Goal: Use online tool/utility: Utilize a website feature to perform a specific function

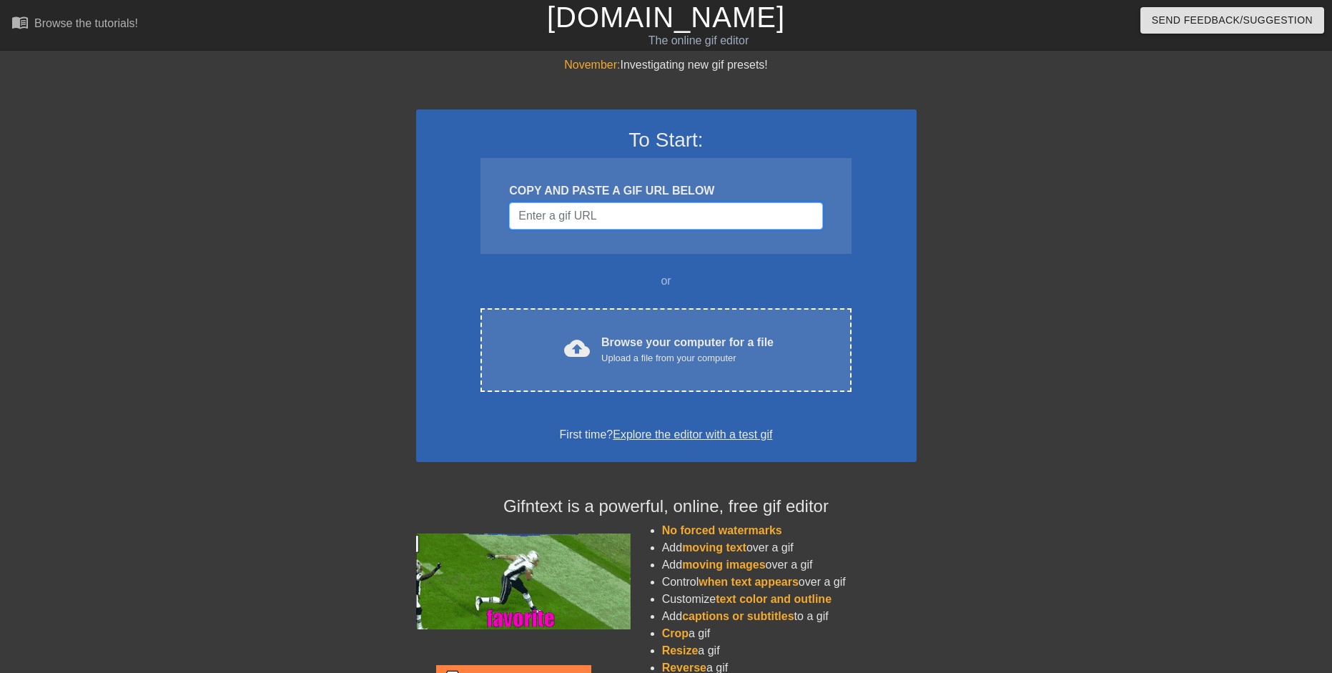
click at [591, 212] on input "Username" at bounding box center [665, 215] width 313 height 27
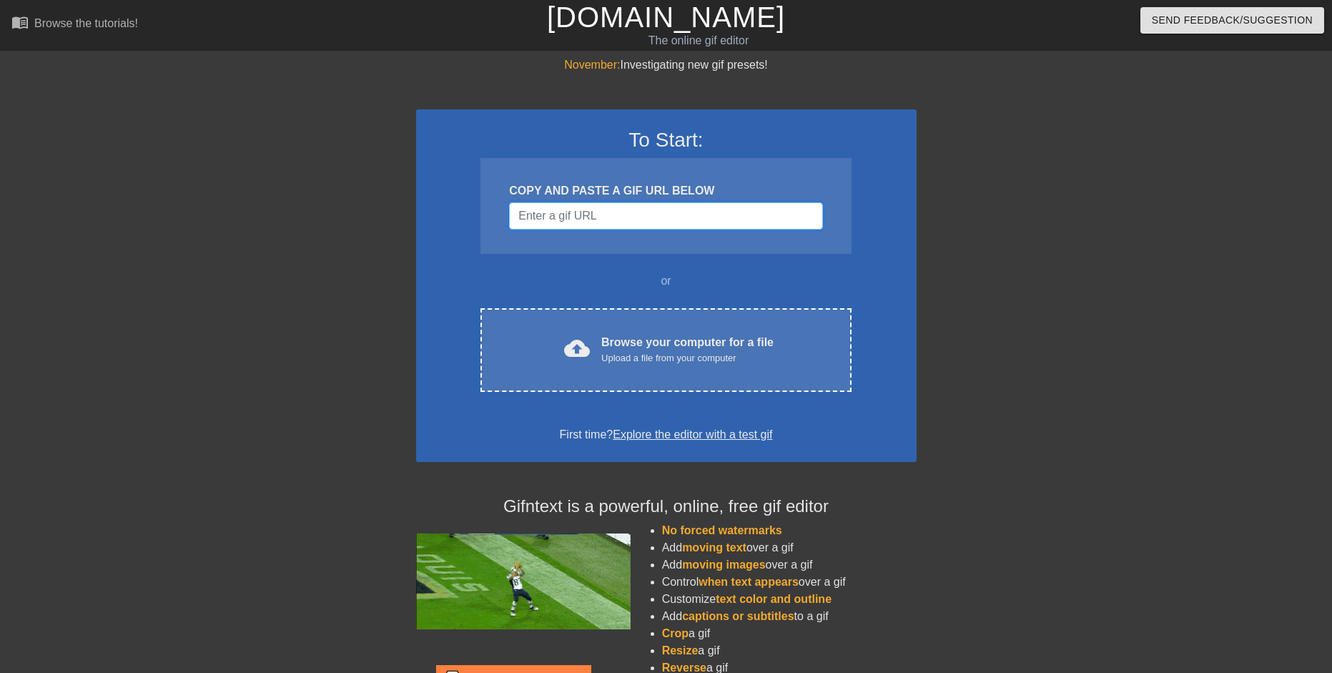
paste input "[URL][DOMAIN_NAME]"
type input "[URL][DOMAIN_NAME]"
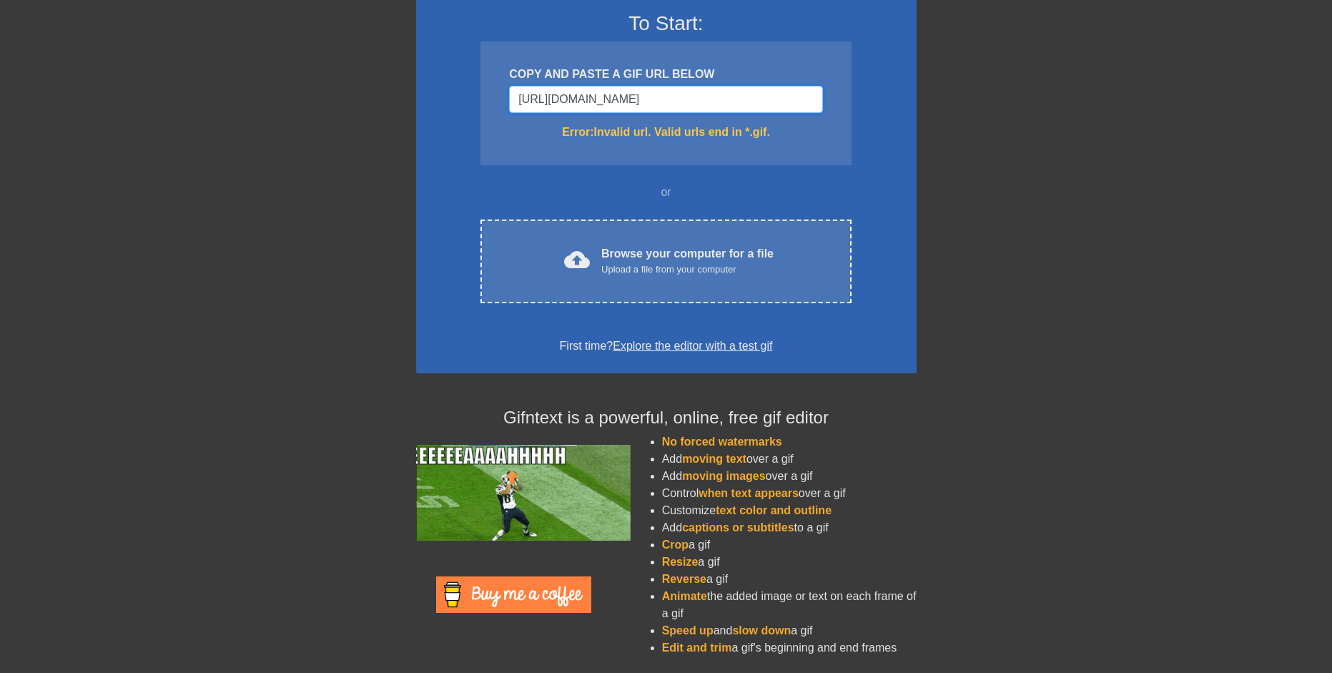
scroll to position [118, 0]
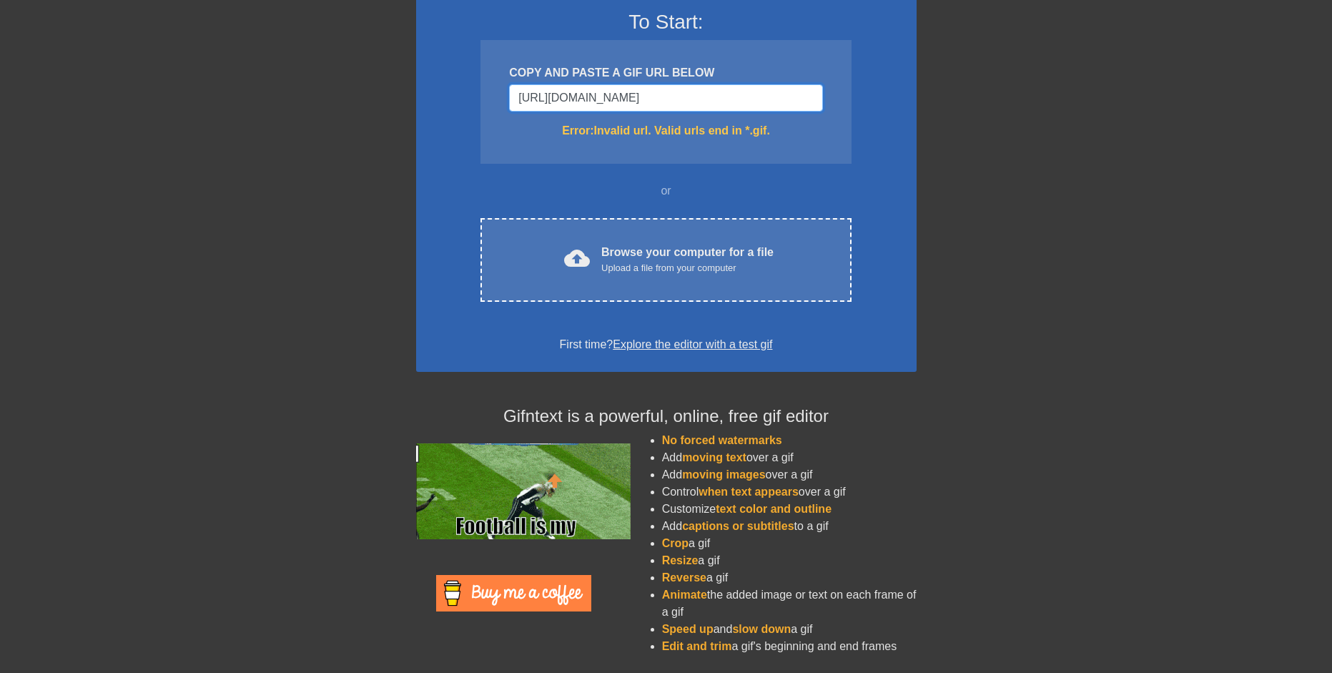
drag, startPoint x: 749, startPoint y: 682, endPoint x: 816, endPoint y: 98, distance: 587.9
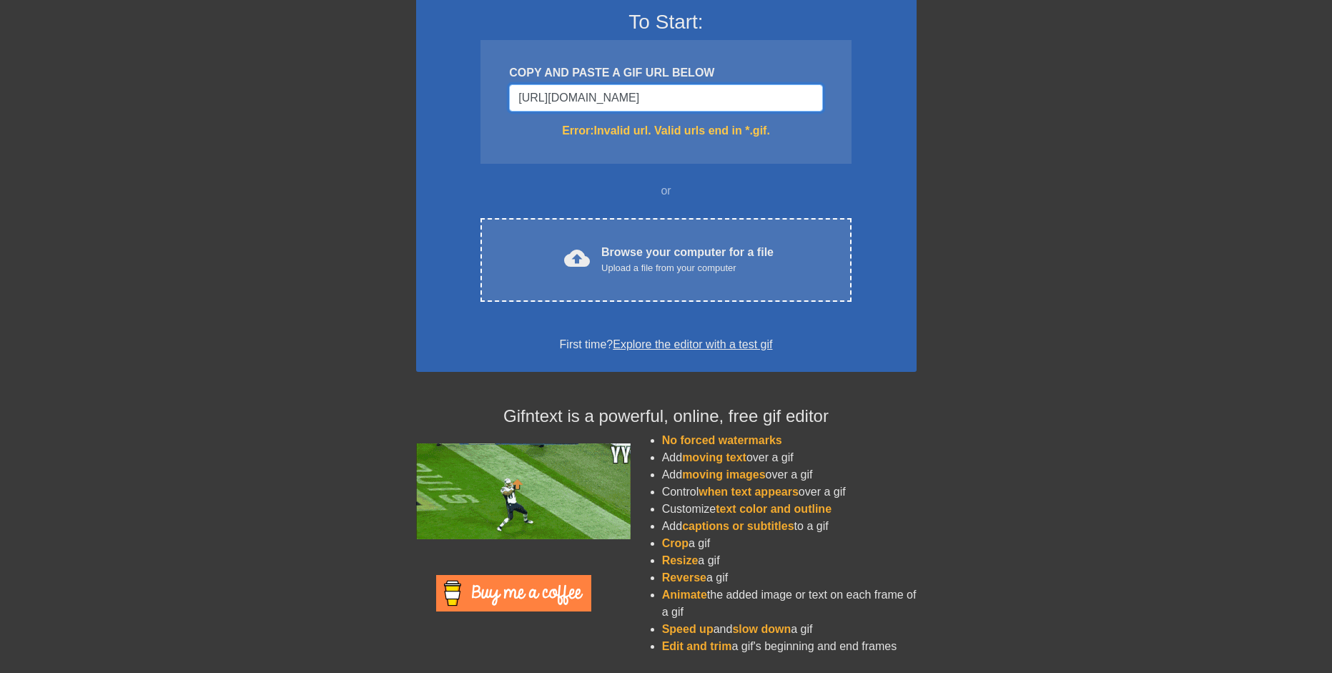
click at [816, 98] on input "[URL][DOMAIN_NAME]" at bounding box center [665, 97] width 313 height 27
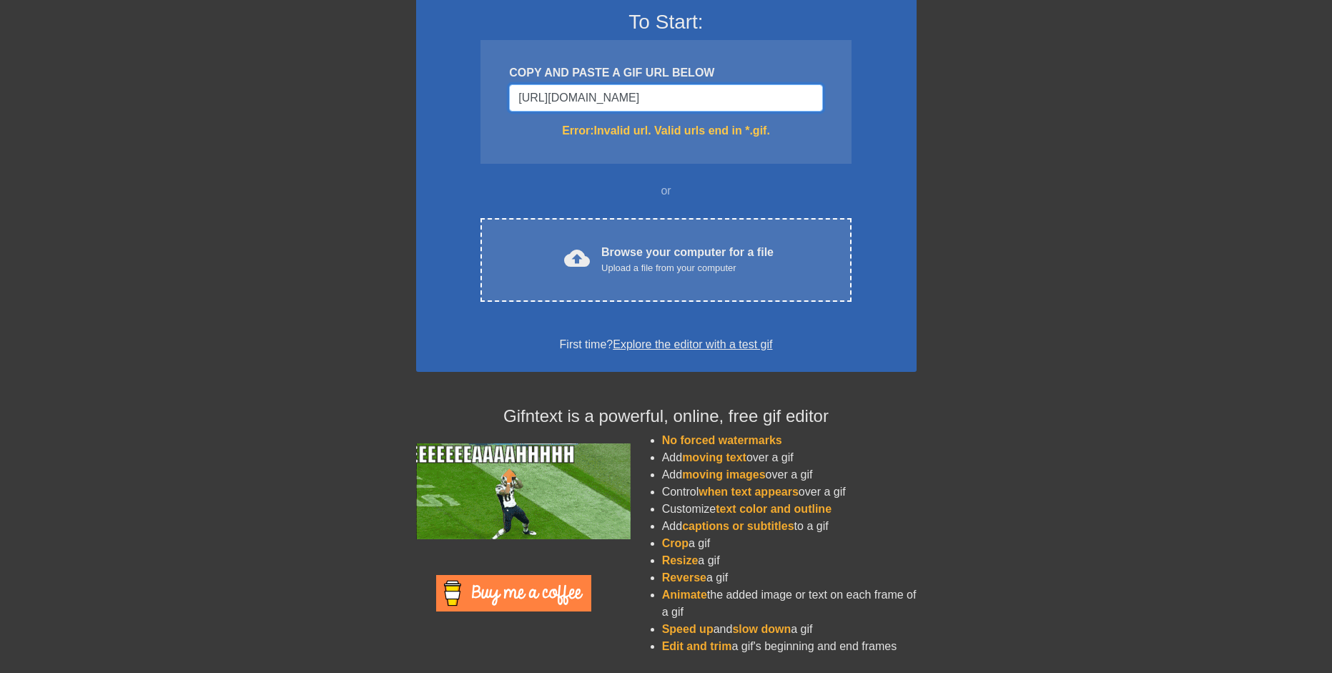
scroll to position [0, 19]
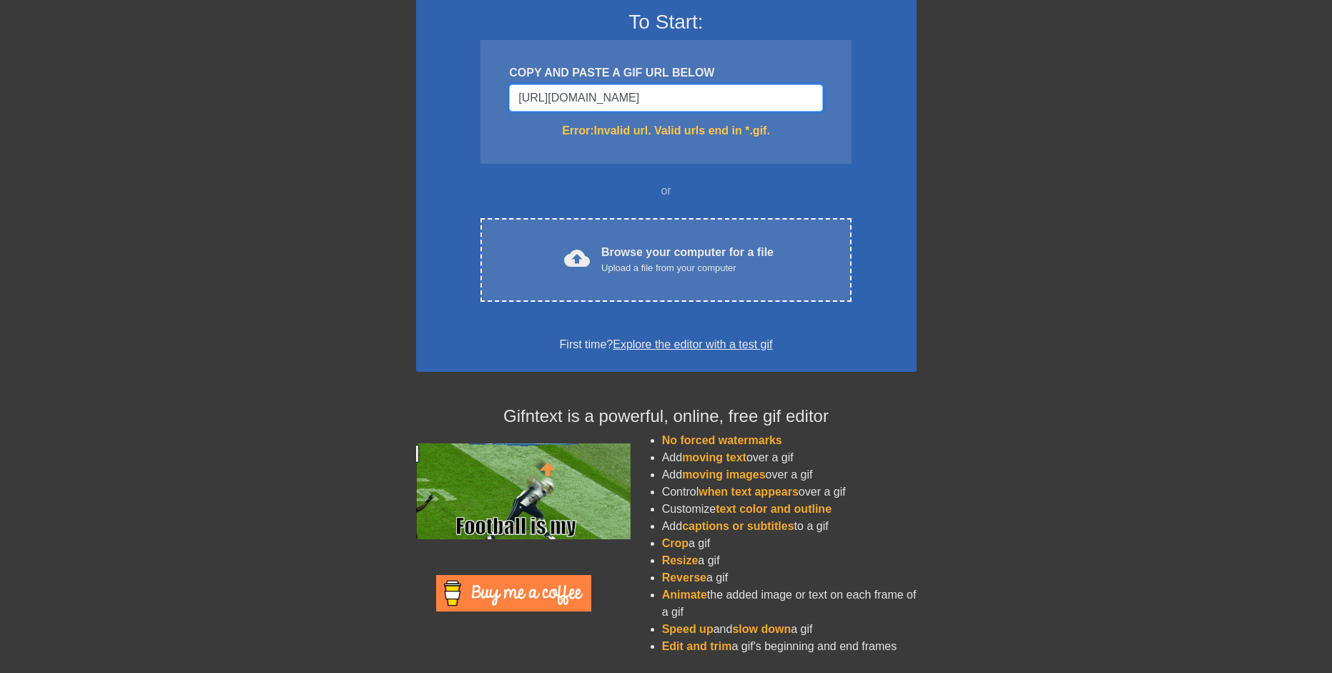
drag, startPoint x: 816, startPoint y: 98, endPoint x: 375, endPoint y: 138, distance: 443.0
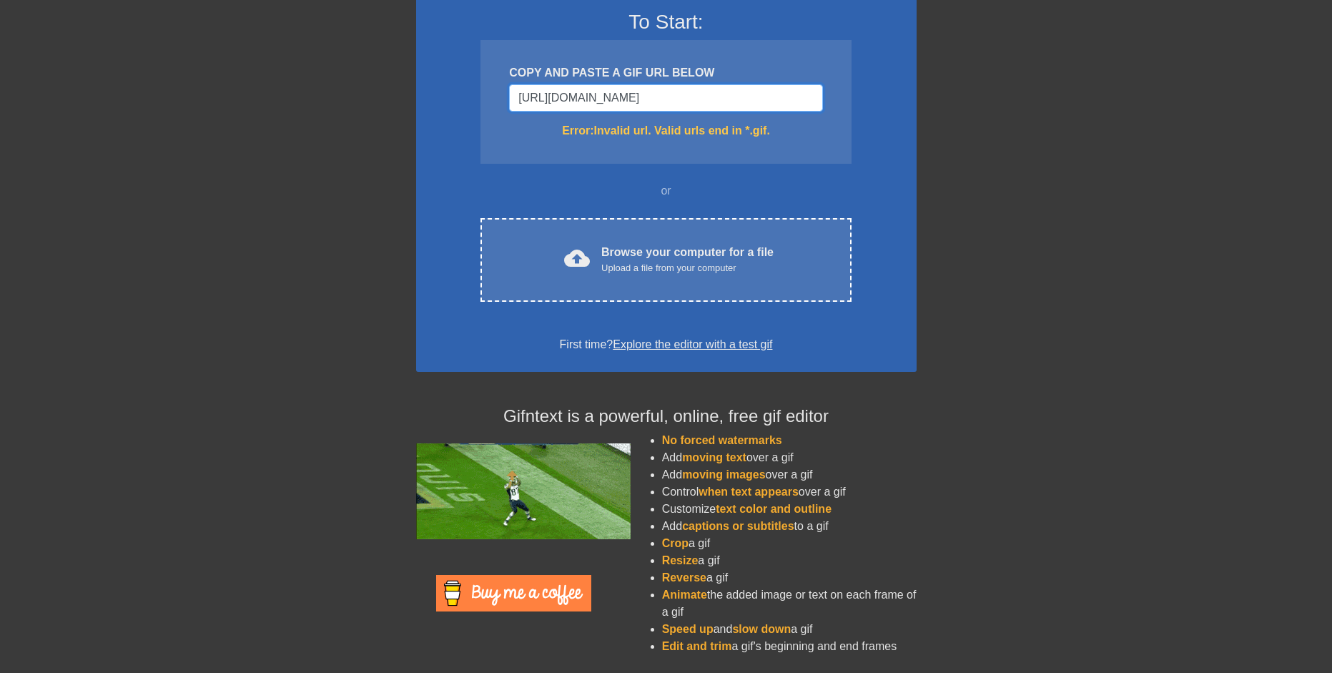
click at [315, 122] on div "November: Investigating new gif presets! To Start: COPY AND PASTE A GIF URL BEL…" at bounding box center [666, 303] width 1332 height 728
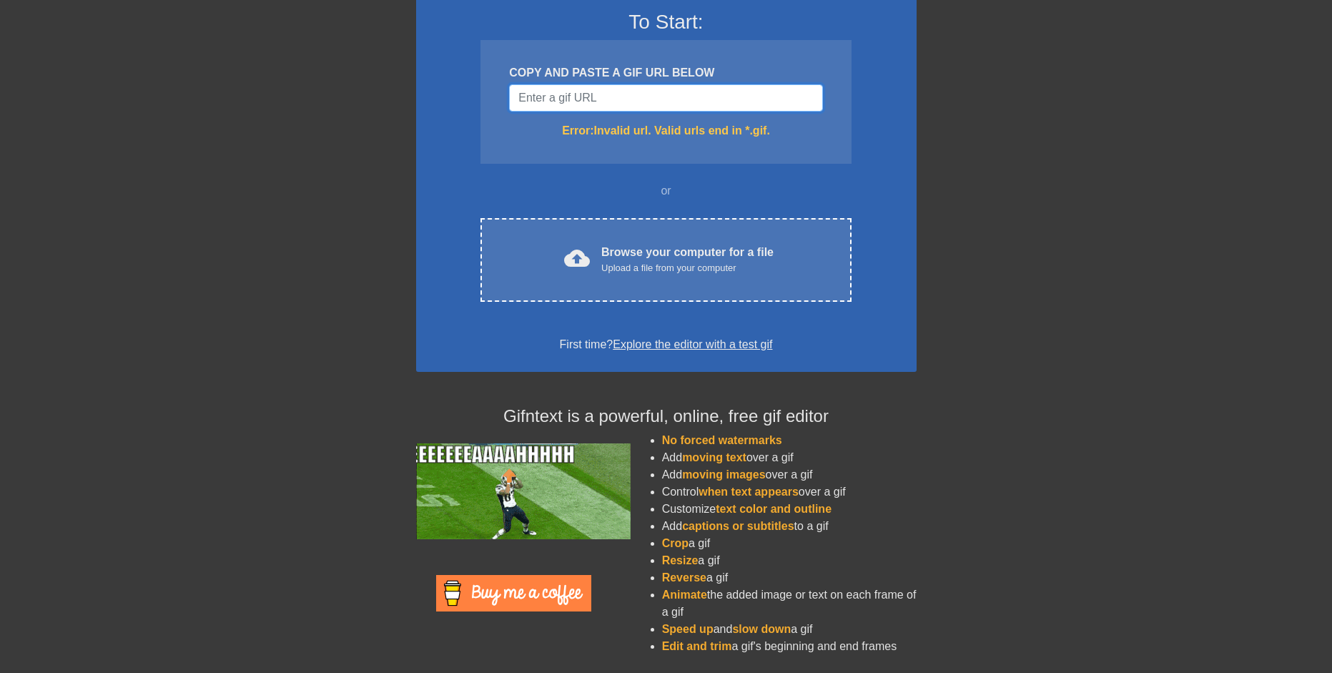
scroll to position [90, 0]
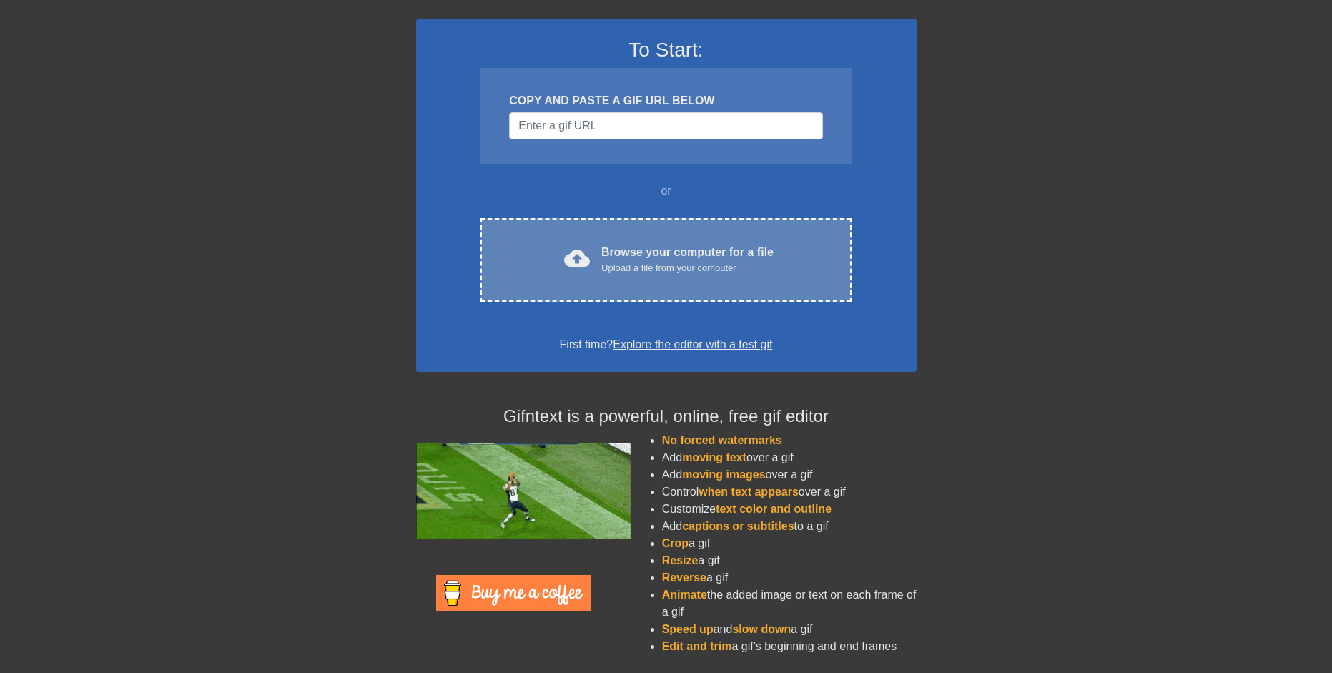
click at [649, 251] on div "Browse your computer for a file Upload a file from your computer" at bounding box center [687, 259] width 172 height 31
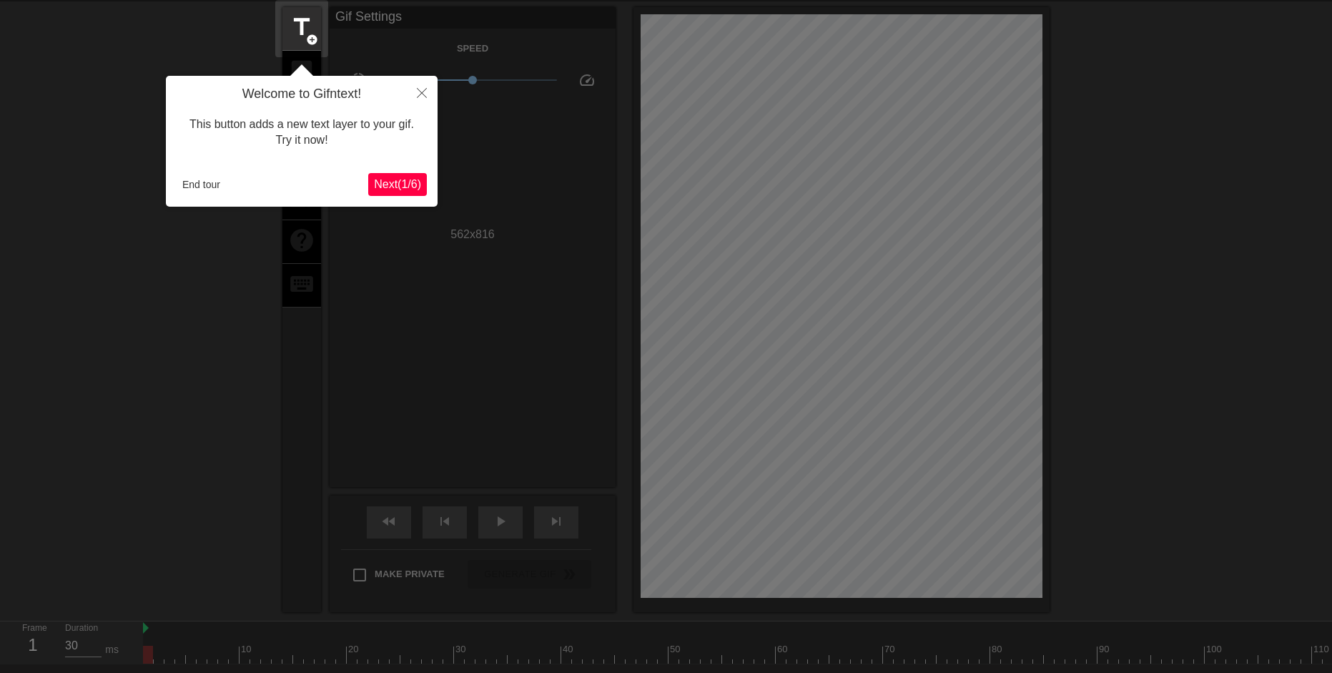
scroll to position [35, 0]
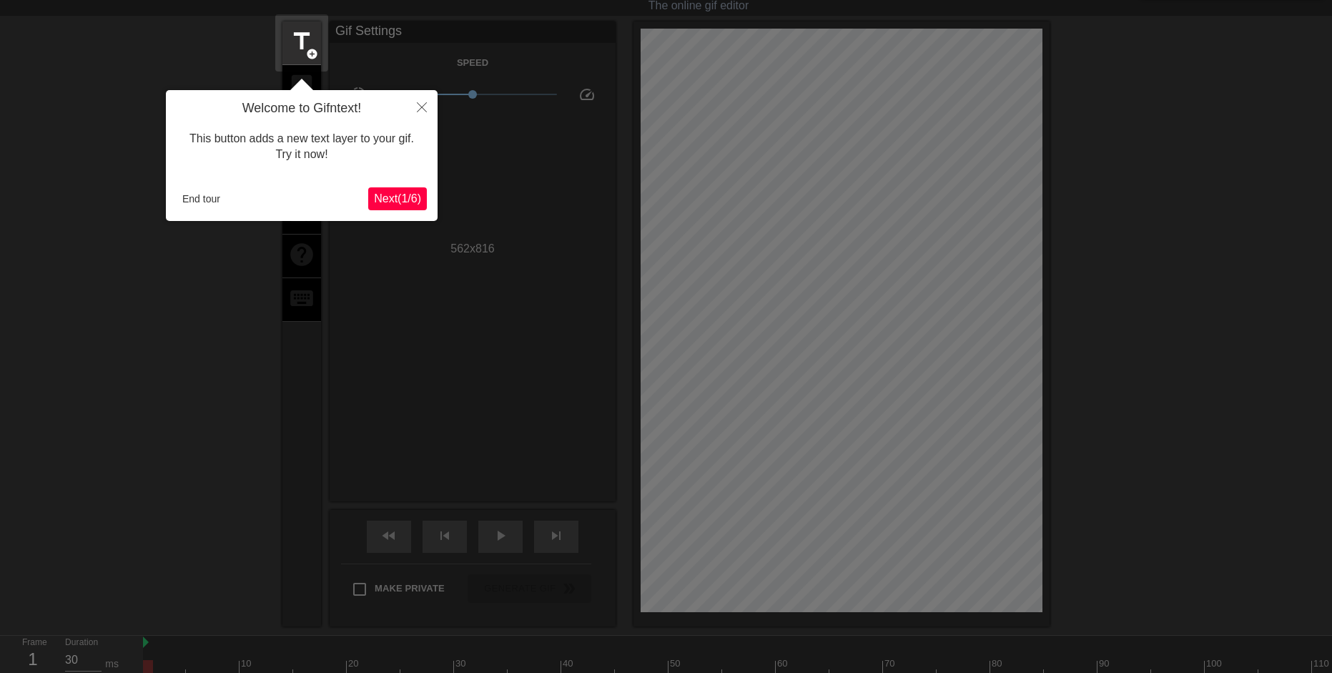
drag, startPoint x: 223, startPoint y: 102, endPoint x: 473, endPoint y: 360, distance: 359.5
click at [473, 360] on div at bounding box center [666, 377] width 1332 height 824
click at [410, 200] on span "Next ( 1 / 6 )" at bounding box center [397, 198] width 47 height 12
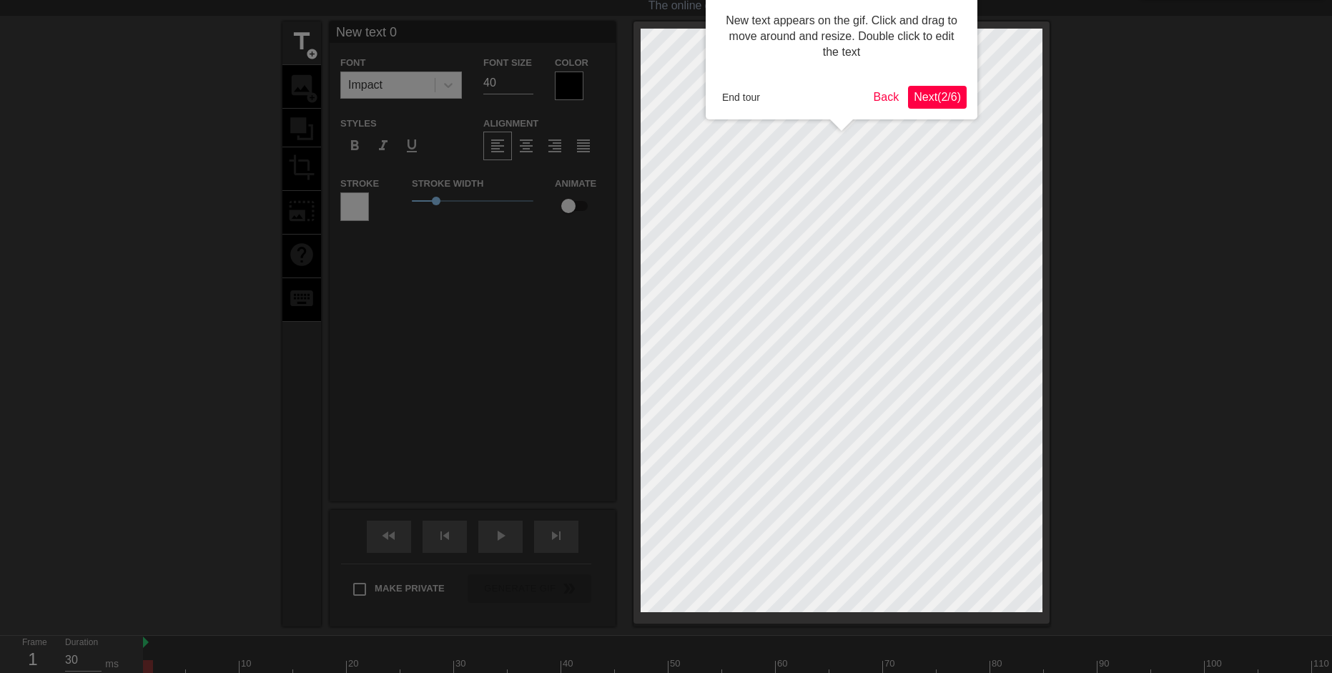
scroll to position [0, 0]
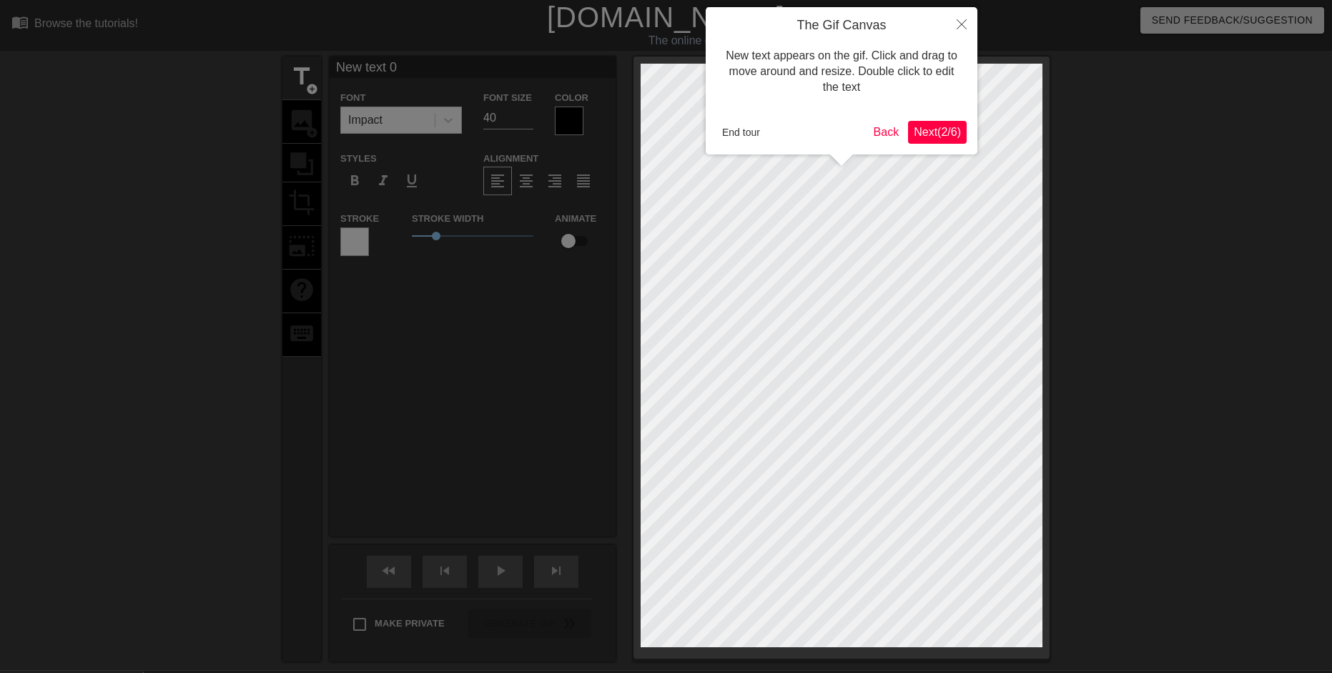
click at [941, 133] on span "Next ( 2 / 6 )" at bounding box center [937, 132] width 47 height 12
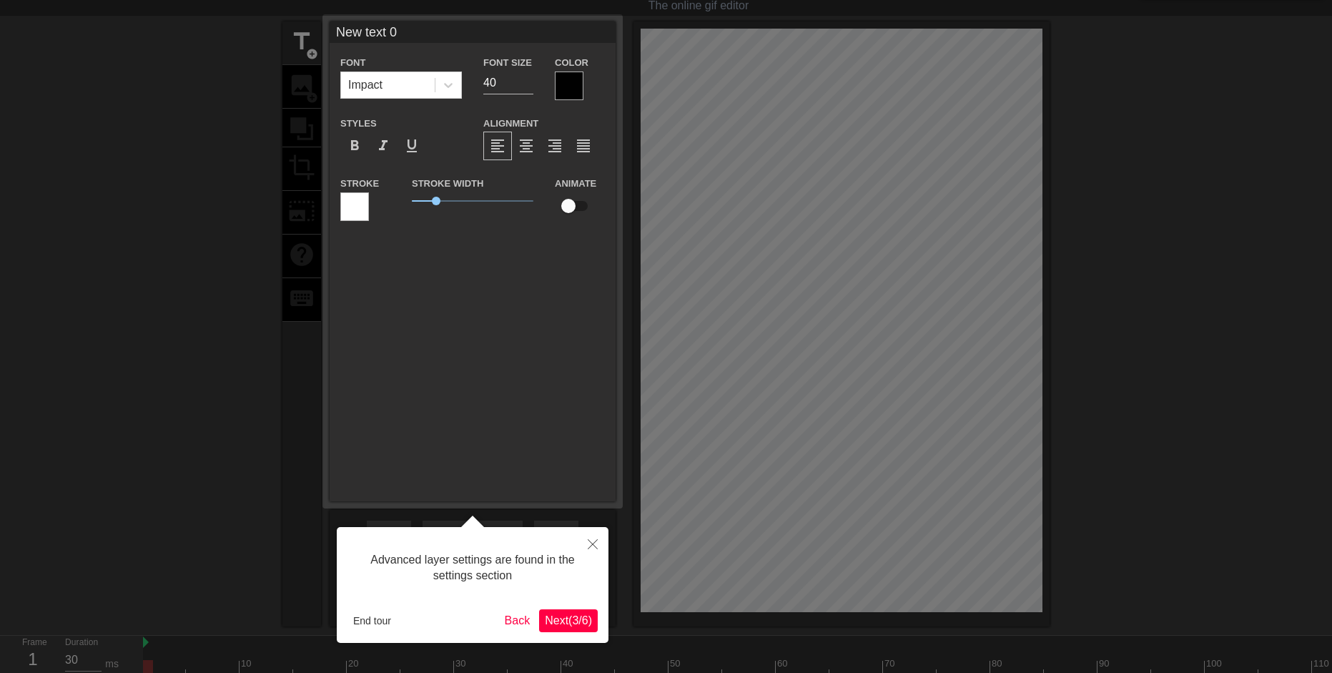
click at [572, 621] on span "Next ( 3 / 6 )" at bounding box center [568, 620] width 47 height 12
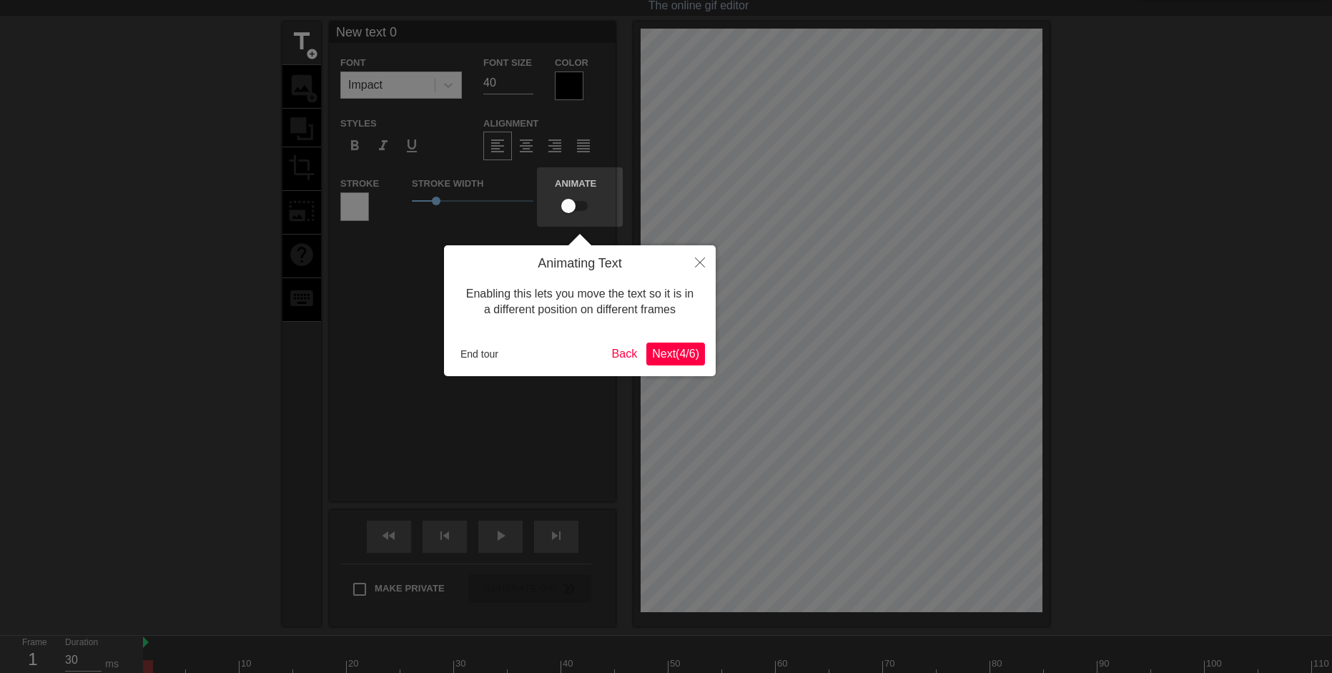
scroll to position [0, 0]
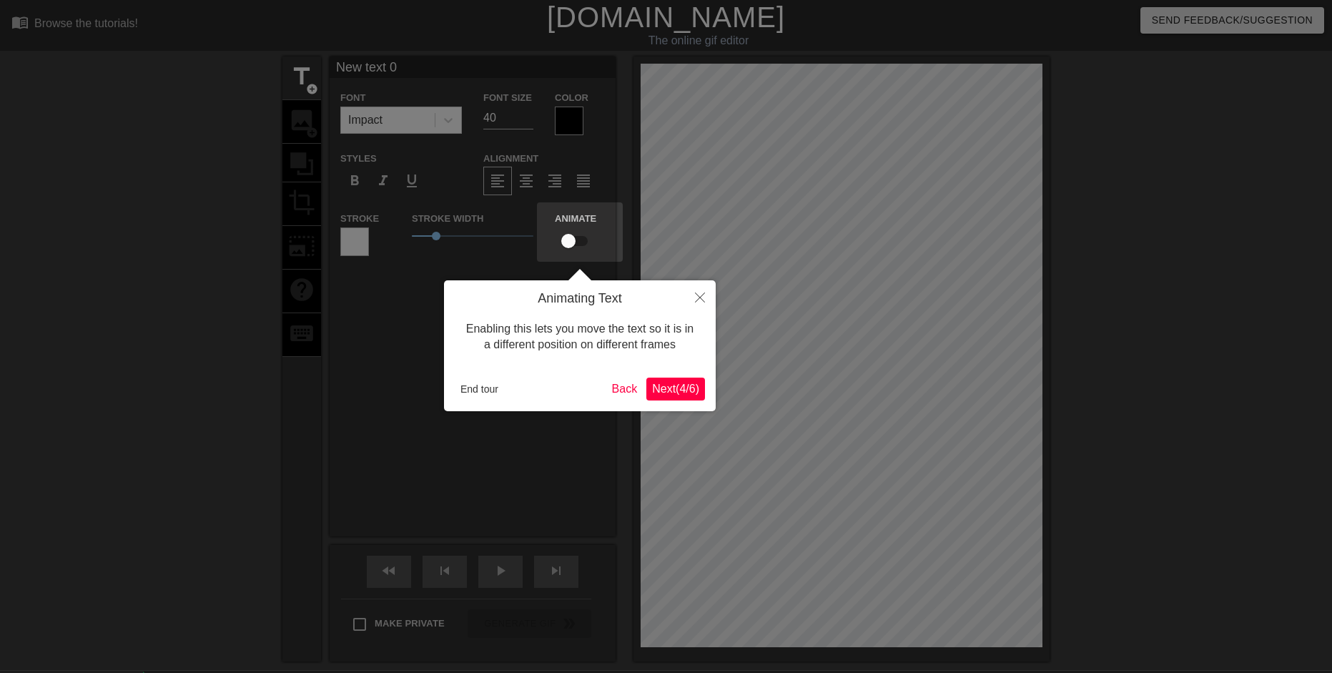
click at [672, 383] on span "Next ( 4 / 6 )" at bounding box center [675, 389] width 47 height 12
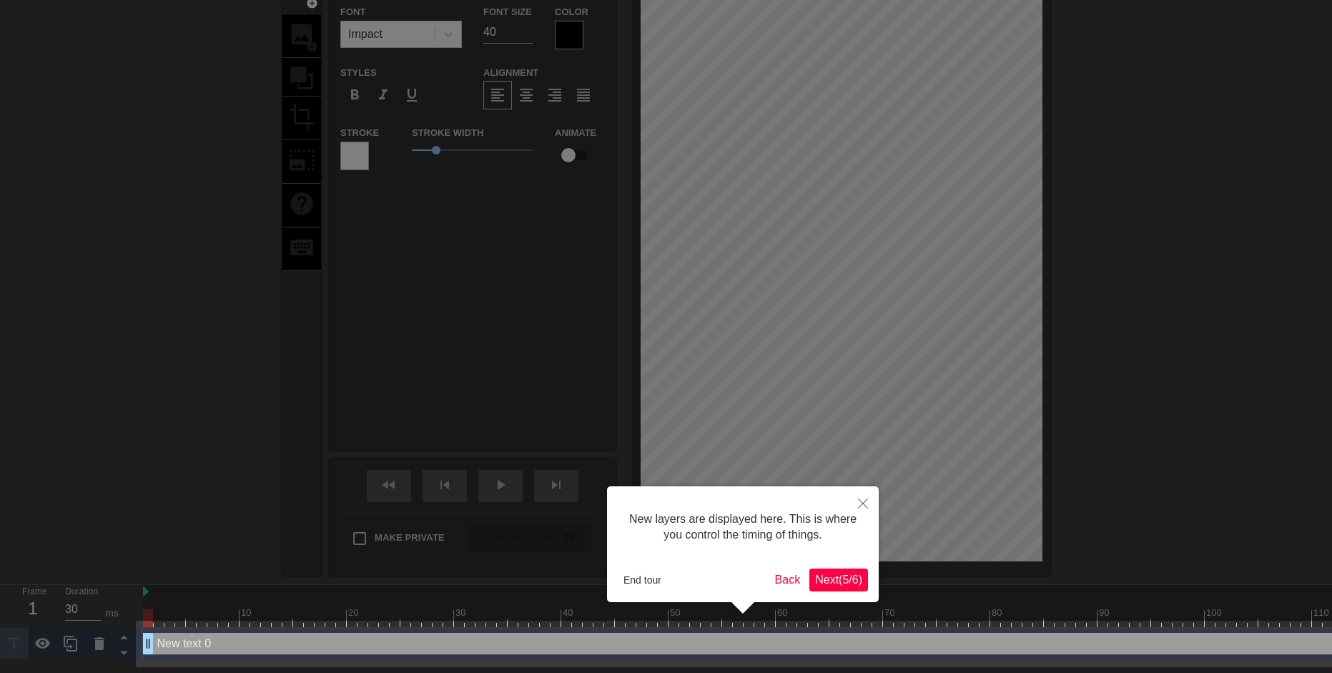
click at [844, 578] on span "Next ( 5 / 6 )" at bounding box center [838, 579] width 47 height 12
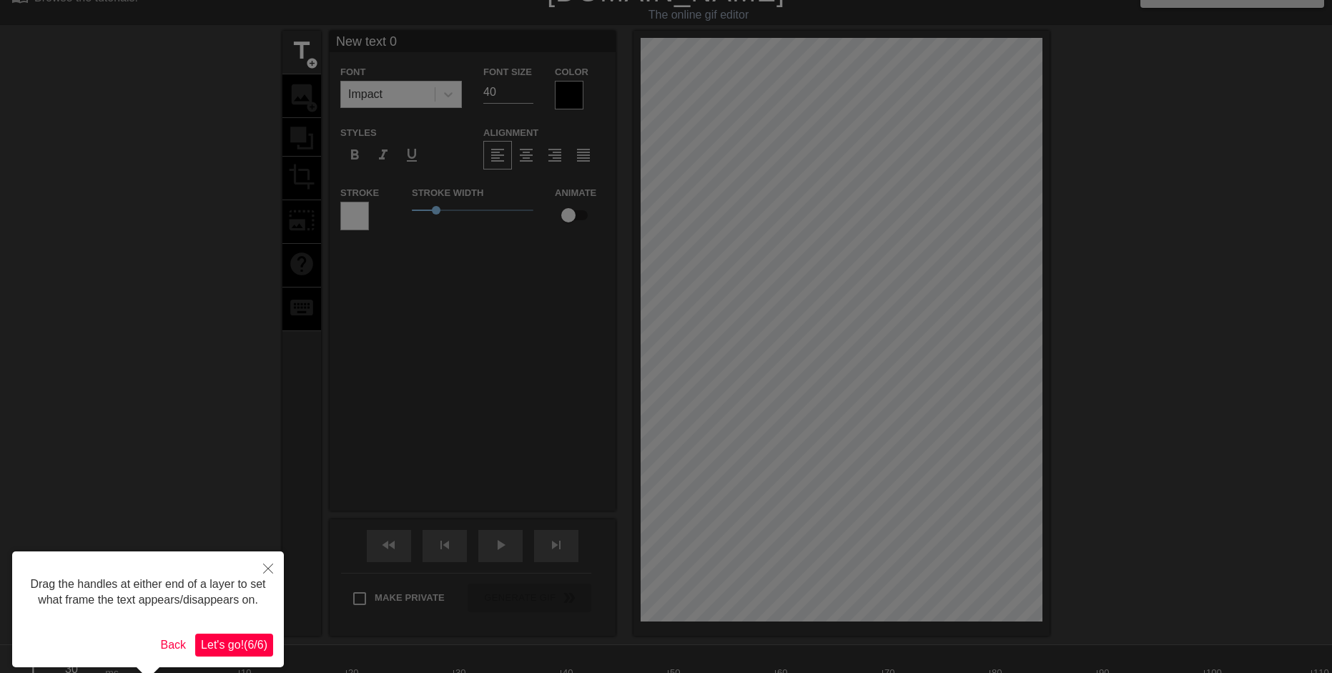
scroll to position [0, 0]
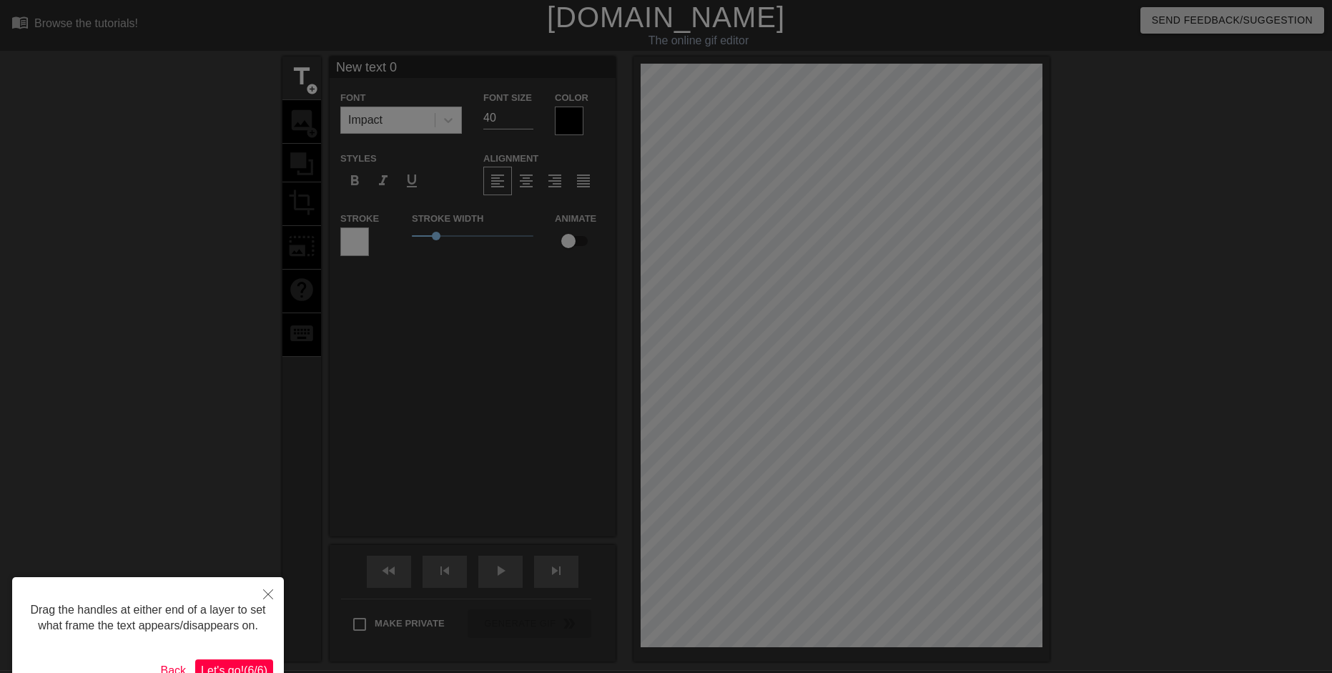
click at [216, 665] on span "Let's go! ( 6 / 6 )" at bounding box center [234, 670] width 66 height 12
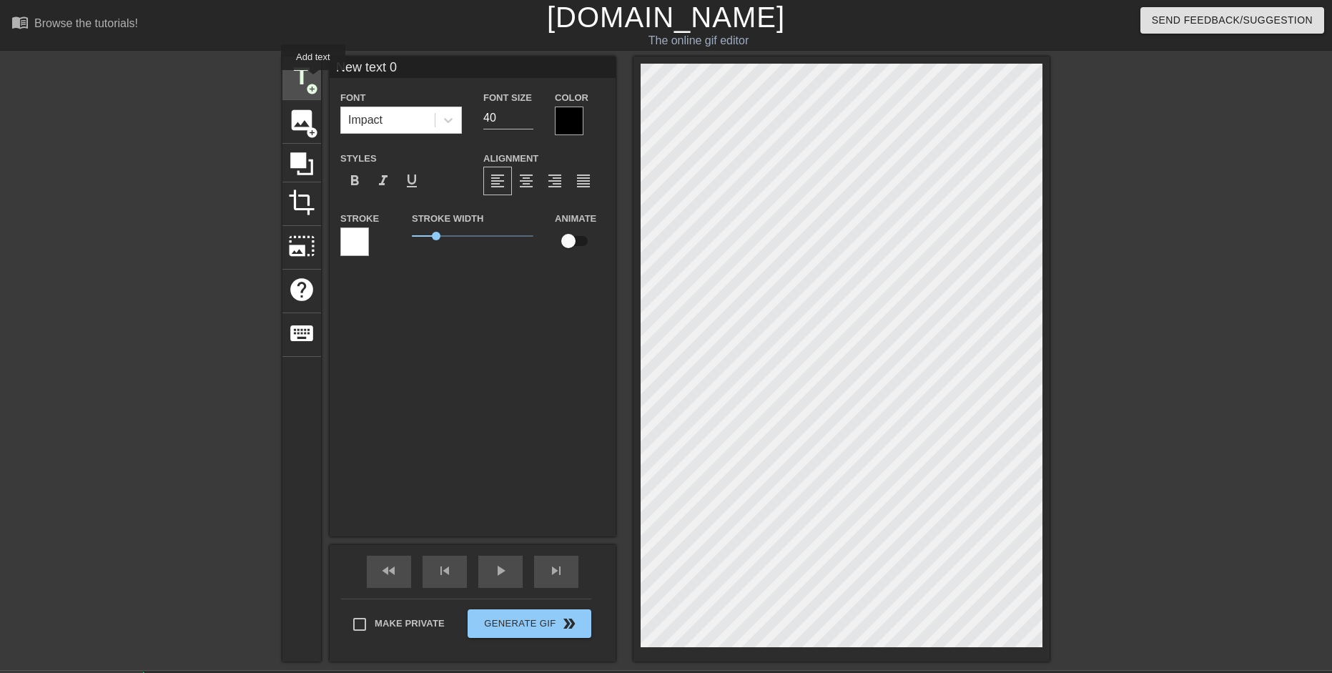
click at [313, 79] on span "title" at bounding box center [301, 76] width 27 height 27
type input "New text 1"
drag, startPoint x: 621, startPoint y: 230, endPoint x: 588, endPoint y: 379, distance: 153.0
click at [558, 370] on div "New text 1 Font Impact Font Size 40 Color Styles format_bold format_italic form…" at bounding box center [473, 296] width 286 height 480
drag, startPoint x: 627, startPoint y: 382, endPoint x: 571, endPoint y: 382, distance: 56.5
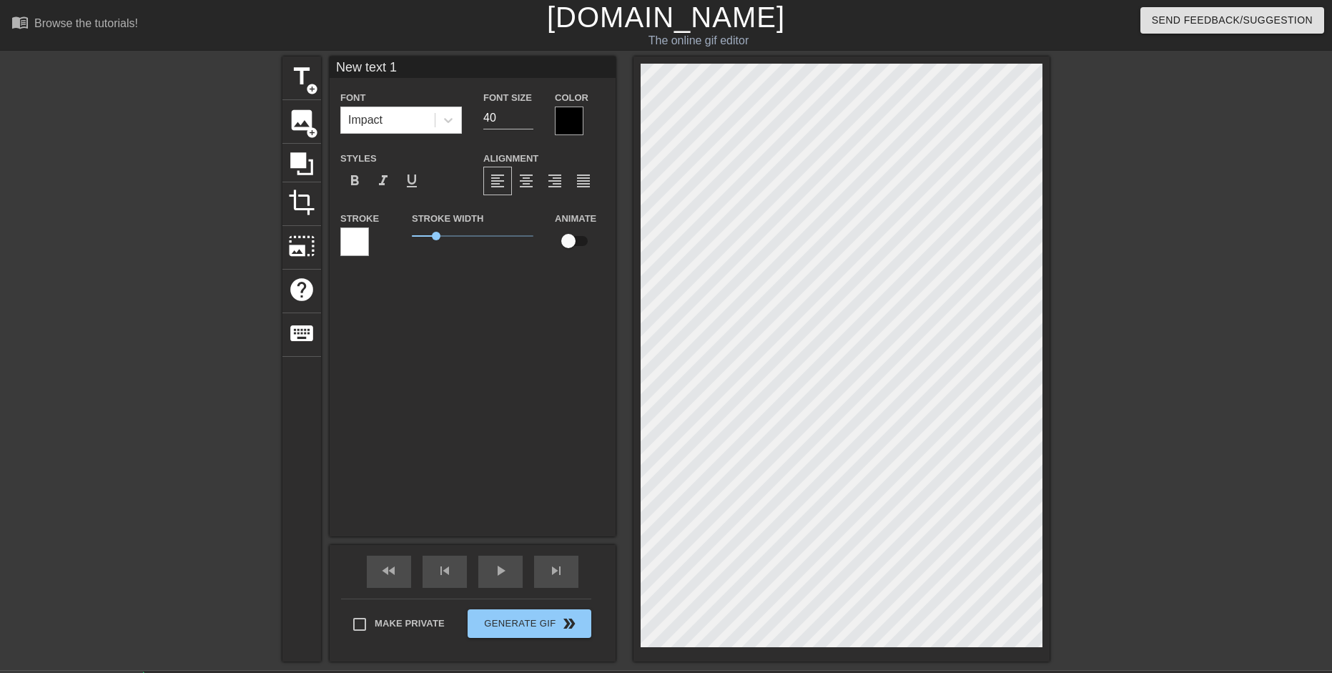
click at [571, 382] on div "New text 1 Font Impact Font Size 40 Color Styles format_bold format_italic form…" at bounding box center [473, 296] width 286 height 480
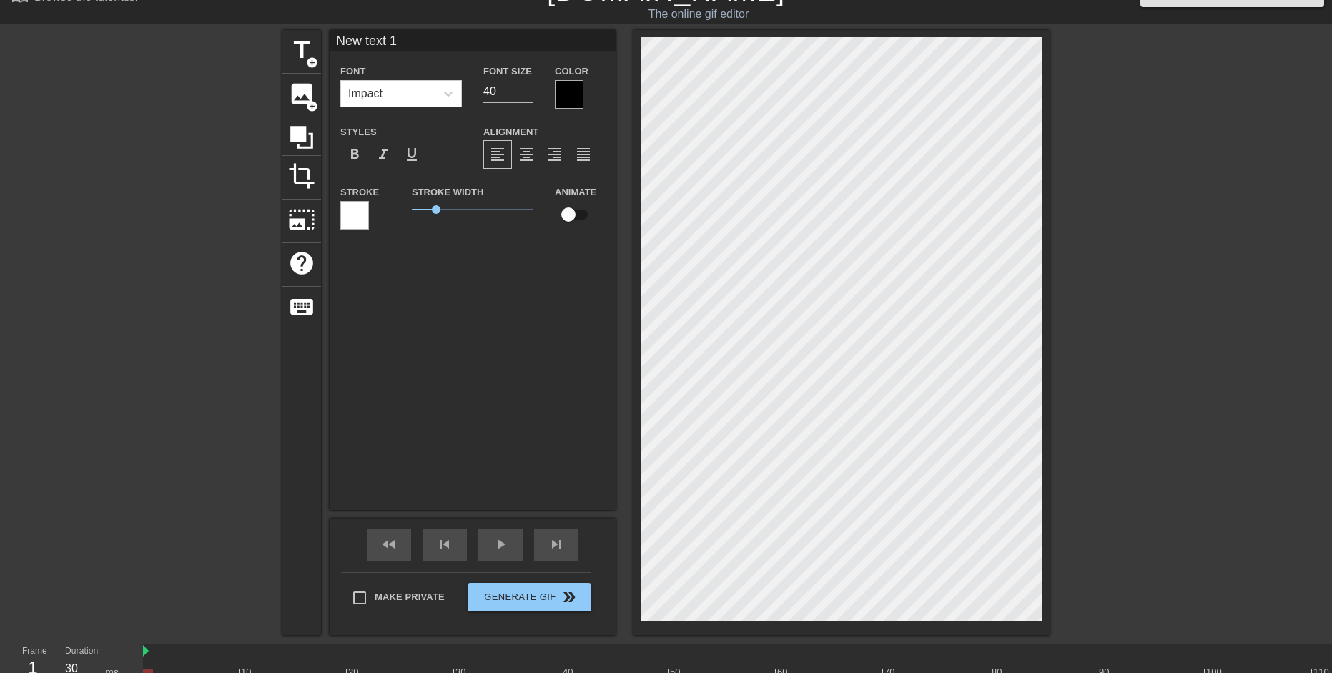
scroll to position [108, 0]
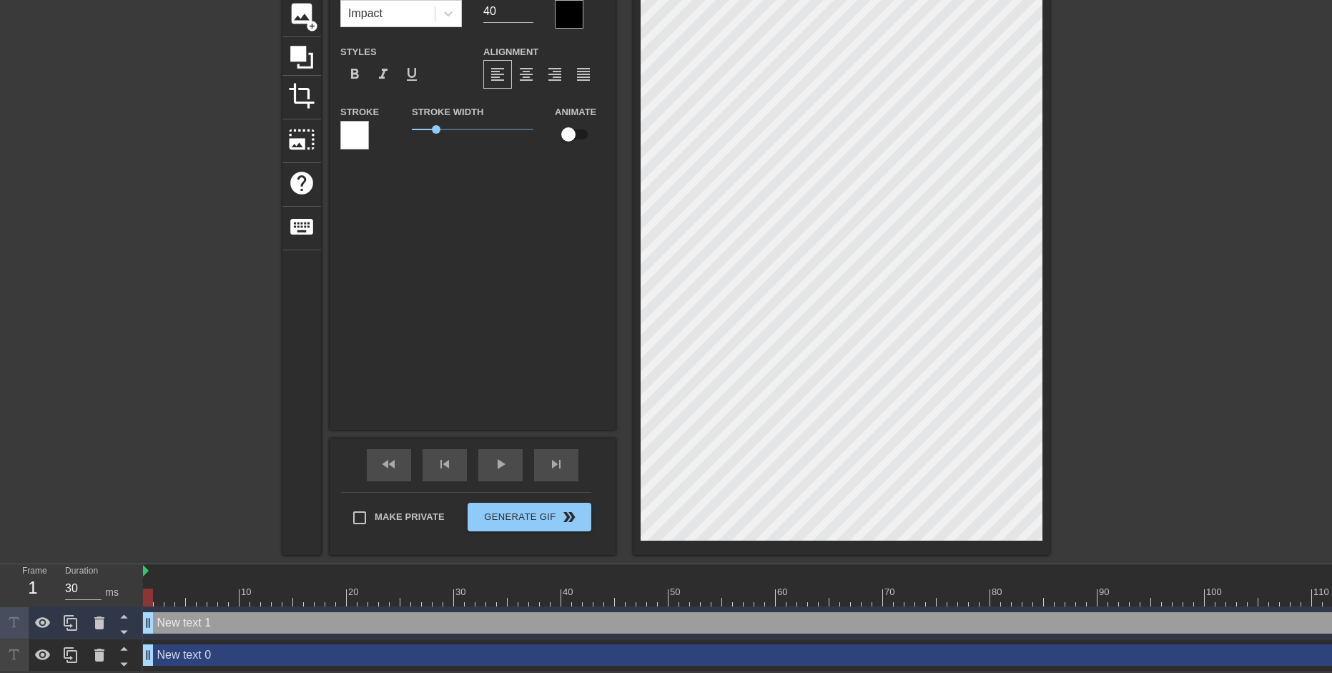
drag, startPoint x: 169, startPoint y: 628, endPoint x: 123, endPoint y: 458, distance: 176.4
click at [123, 456] on div "title add_circle image add_circle crop photo_size_select_large help keyboard Ne…" at bounding box center [666, 252] width 1332 height 605
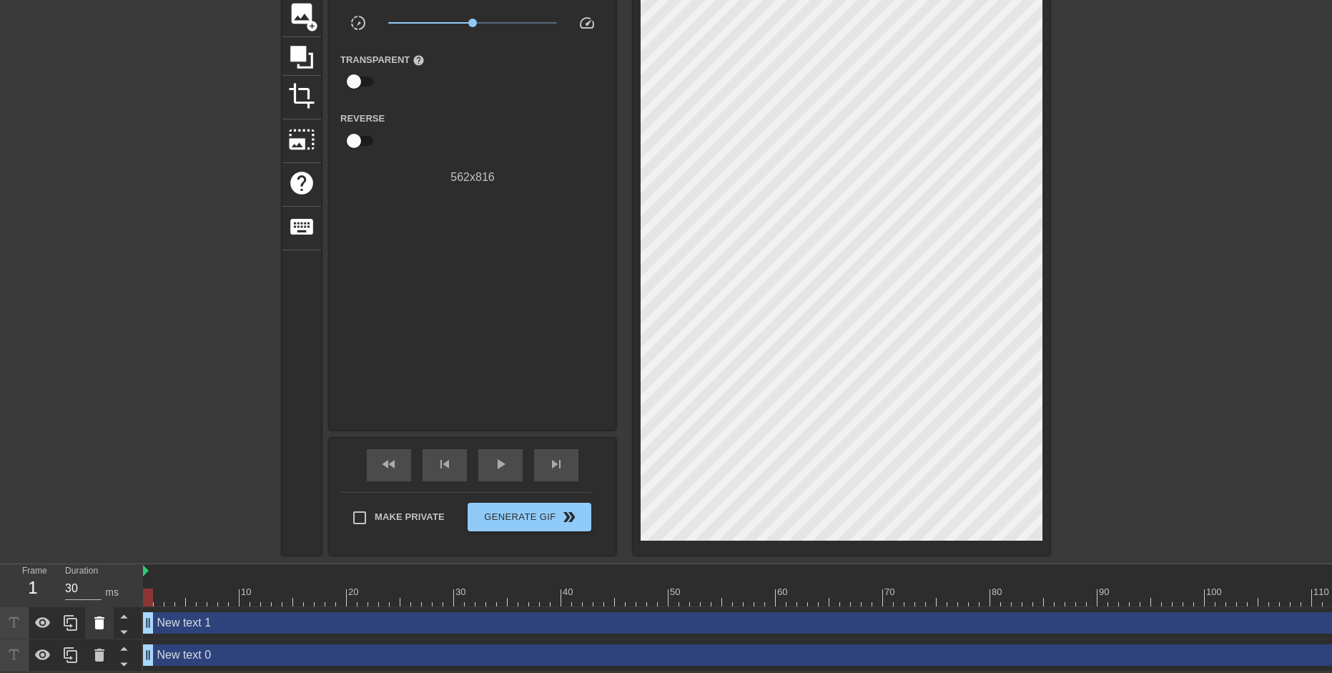
click at [94, 621] on icon at bounding box center [99, 622] width 17 height 17
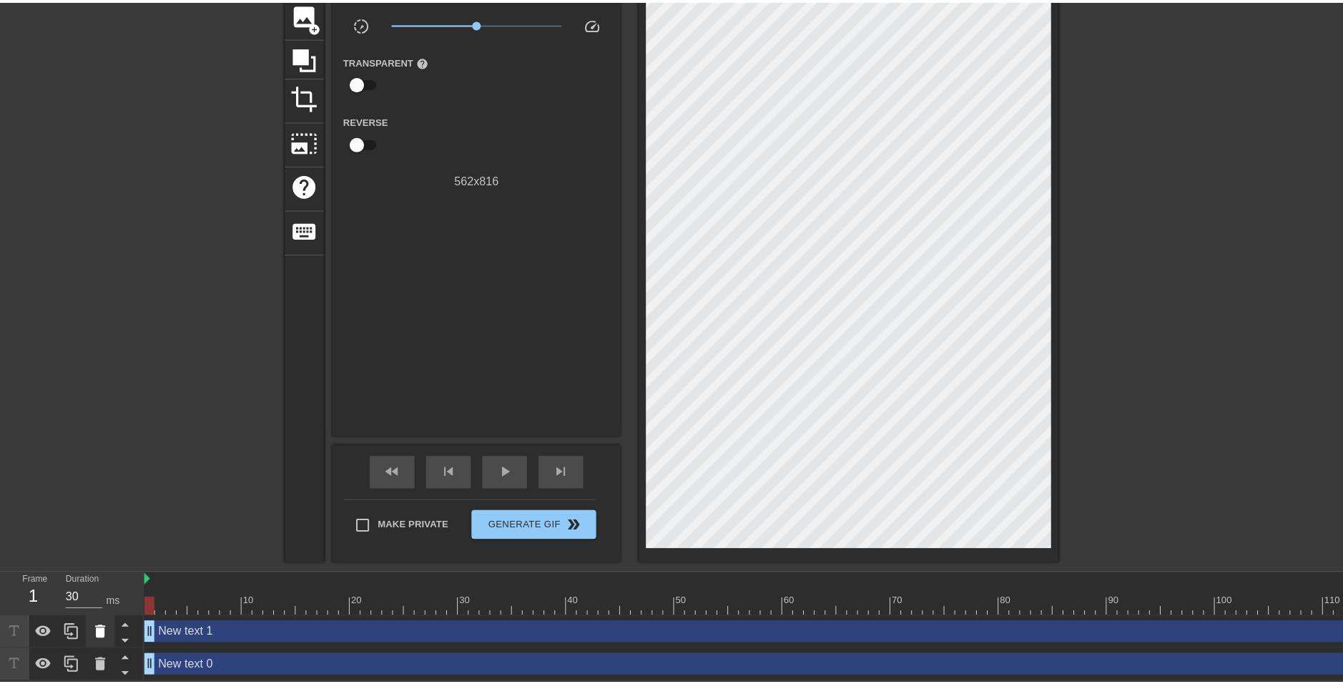
scroll to position [97, 0]
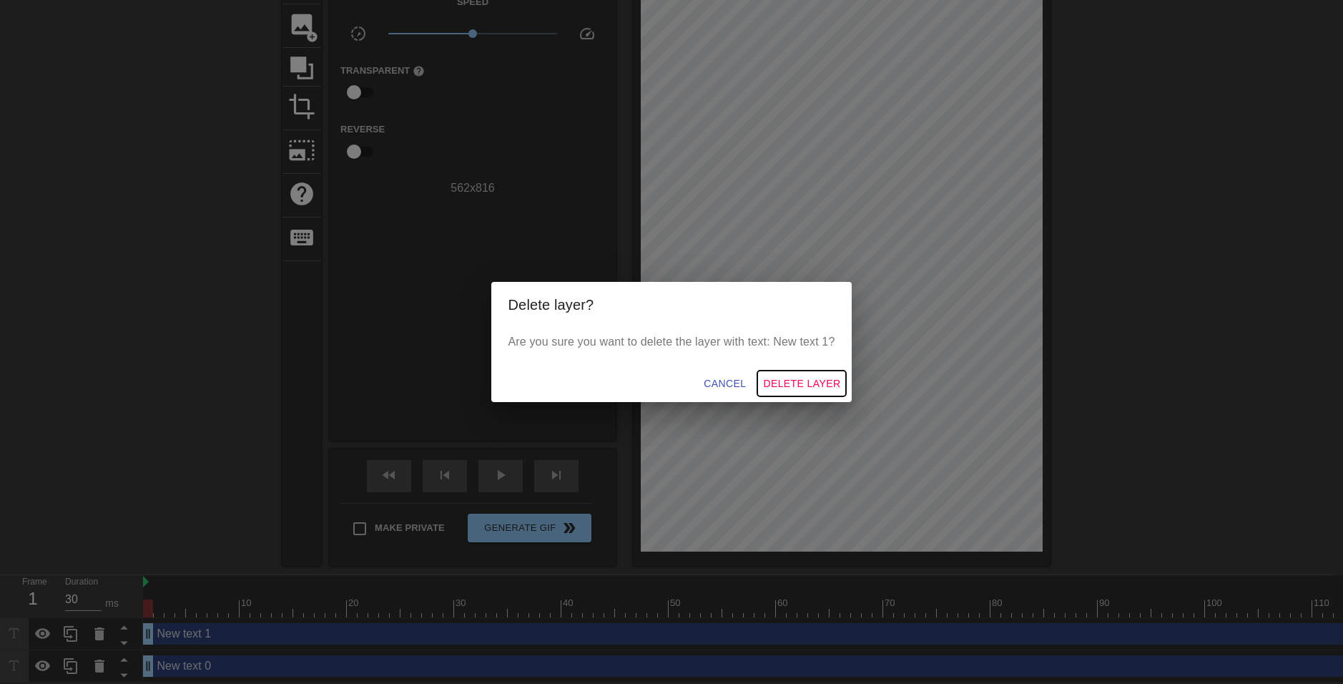
click at [806, 390] on span "Delete Layer" at bounding box center [801, 384] width 77 height 18
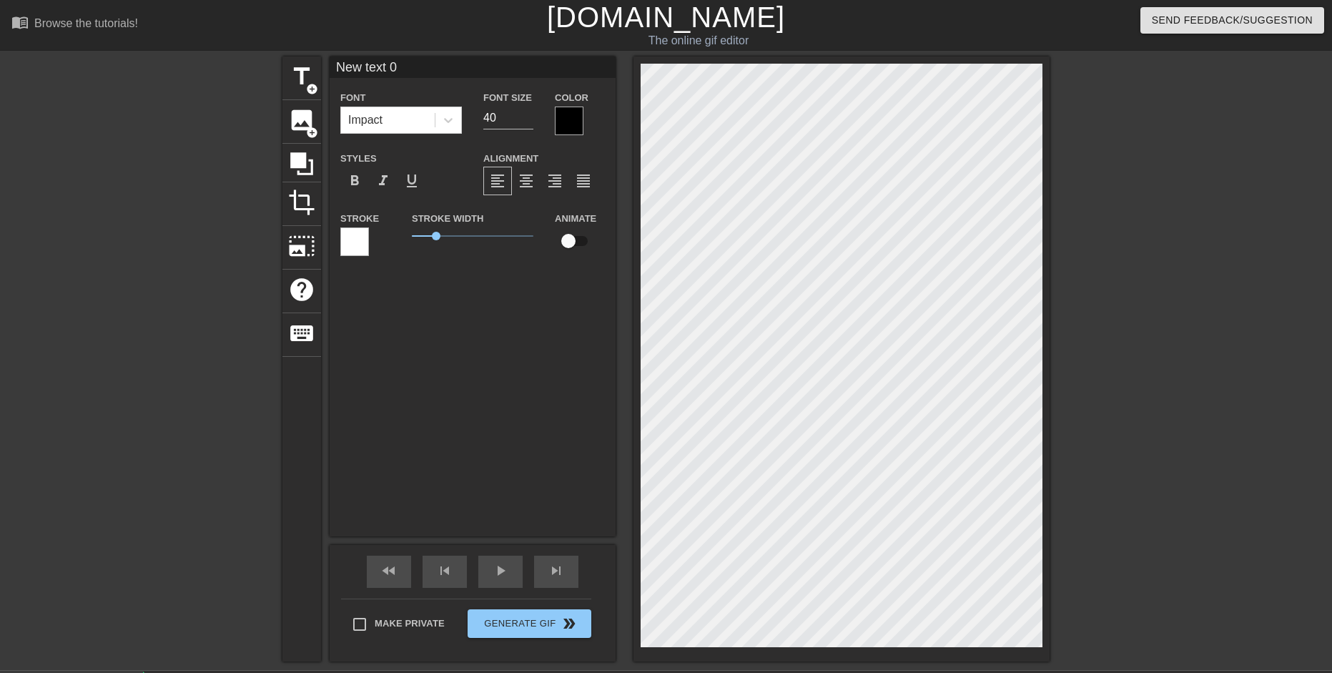
scroll to position [2, 1]
type input "text 0"
type textarea "text 0"
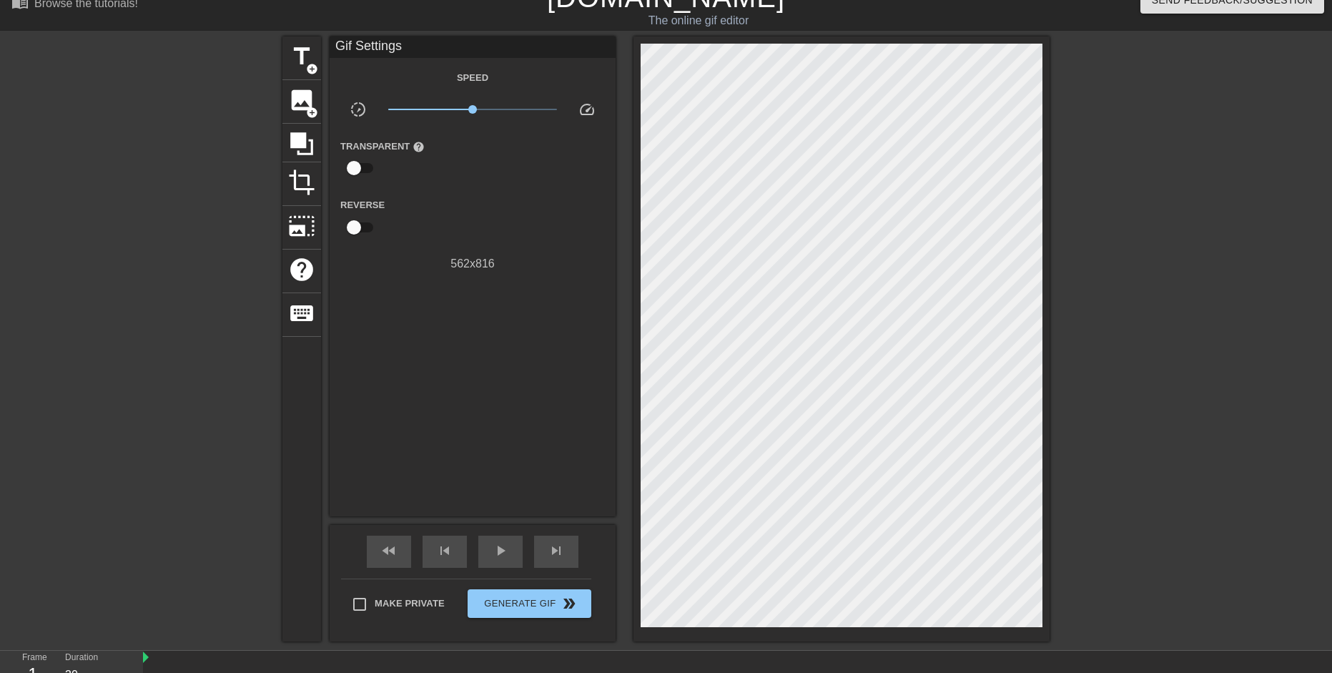
scroll to position [0, 0]
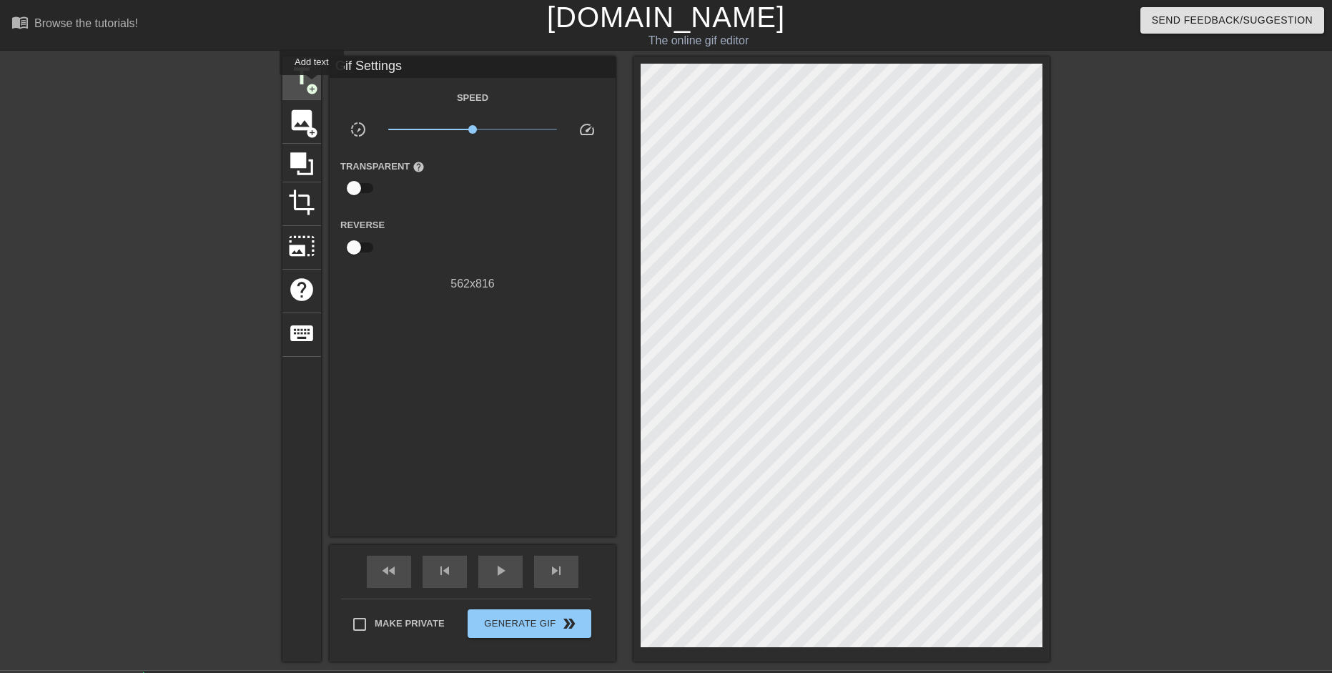
click at [312, 85] on span "add_circle" at bounding box center [312, 89] width 12 height 12
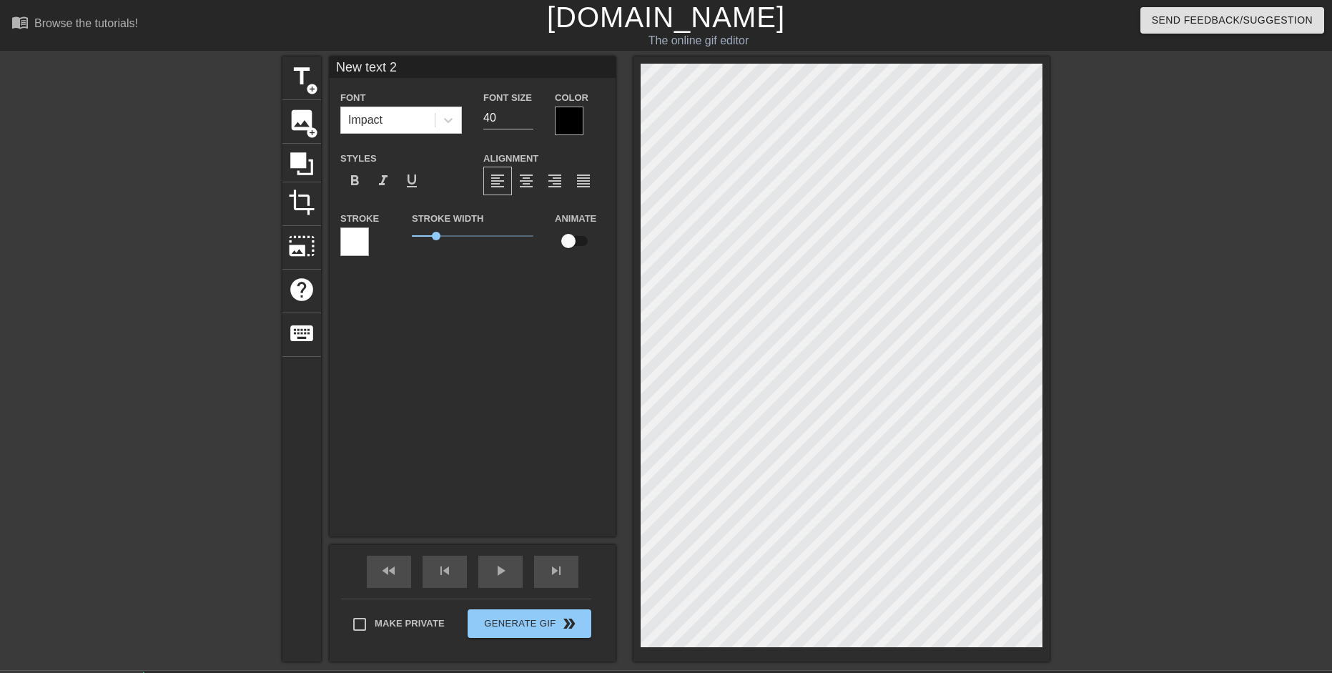
scroll to position [2, 2]
paste textarea "[URL][DOMAIN_NAME]"
type input "[URL][DOMAIN_NAME] text 2"
type textarea "[URL][DOMAIN_NAME] text 2"
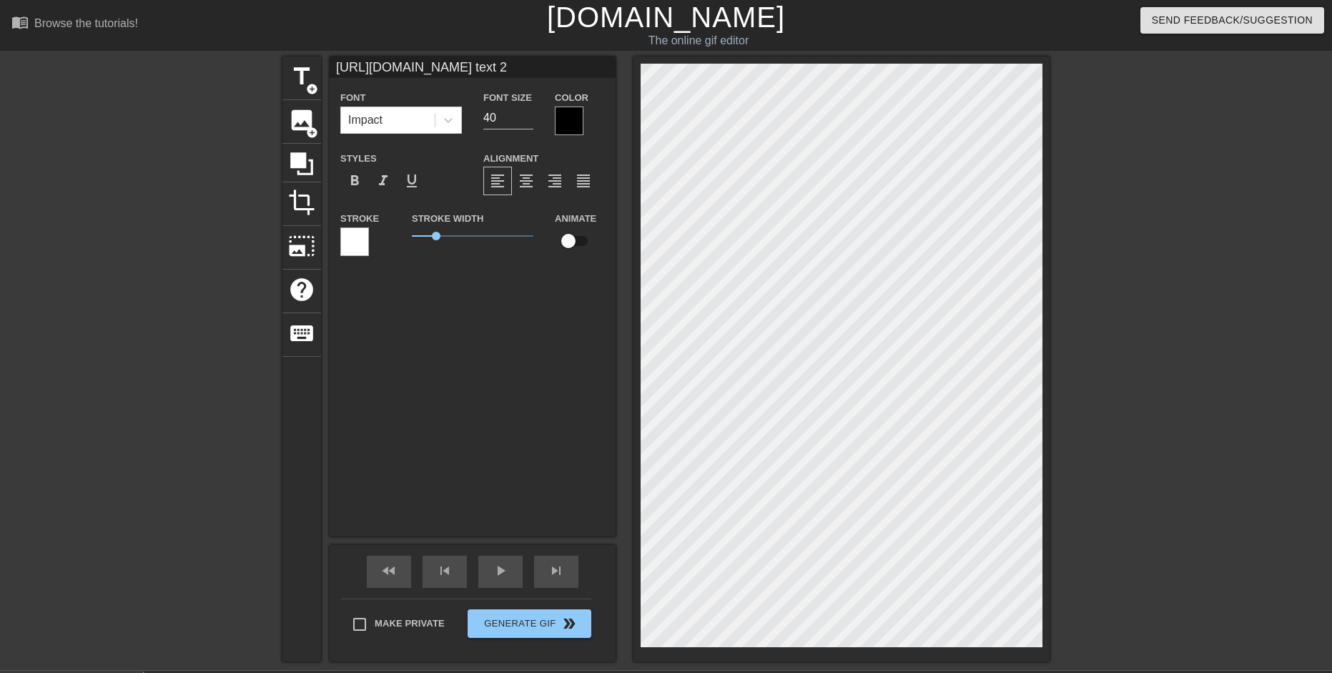
click at [217, 340] on div "title add_circle image add_circle crop photo_size_select_large help keyboard [U…" at bounding box center [666, 358] width 1332 height 605
type input "[URL][DOMAIN_NAME] text 2"
type textarea "[URL][DOMAIN_NAME] text 2"
click at [0, 331] on html "menu_book Browse the tutorials! [DOMAIN_NAME] The online gif editor Send Feedba…" at bounding box center [666, 373] width 1332 height 746
type input "[URL]& text 2"
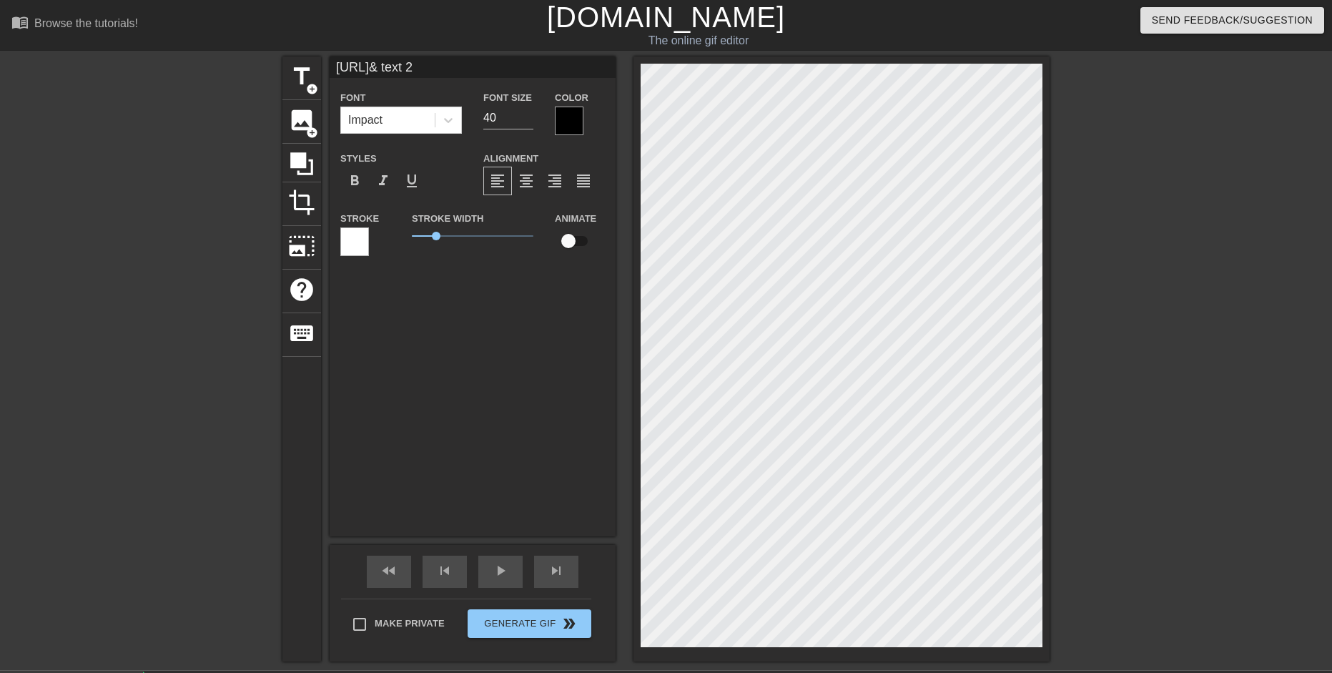
scroll to position [2, 6]
type textarea "[URL]& text 2"
click at [383, 59] on input at bounding box center [473, 66] width 286 height 21
paste input ""NICE ARGUMENT, UNFORTUNATELY." SHLUURP SHLUURP SHWEEEUUURF SLHEEURP SWHUUUURF …"
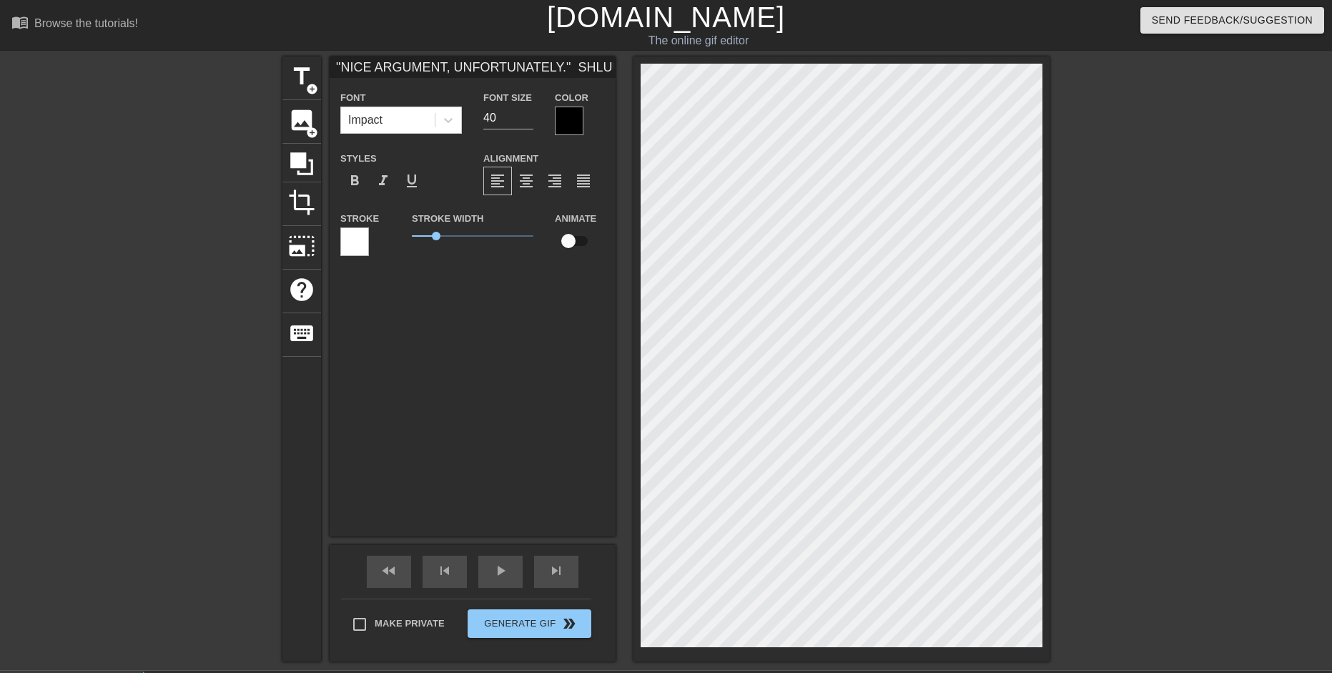
scroll to position [0, 332]
type input ""NICE ARGUMENT, UNFORTUNATELY." SHLUURP SHLUURP SHWEEEUUURF SLHEEURP SWHUUUURF …"
click at [435, 232] on span "0.95" at bounding box center [434, 236] width 9 height 9
click at [494, 111] on input "40" at bounding box center [508, 118] width 50 height 23
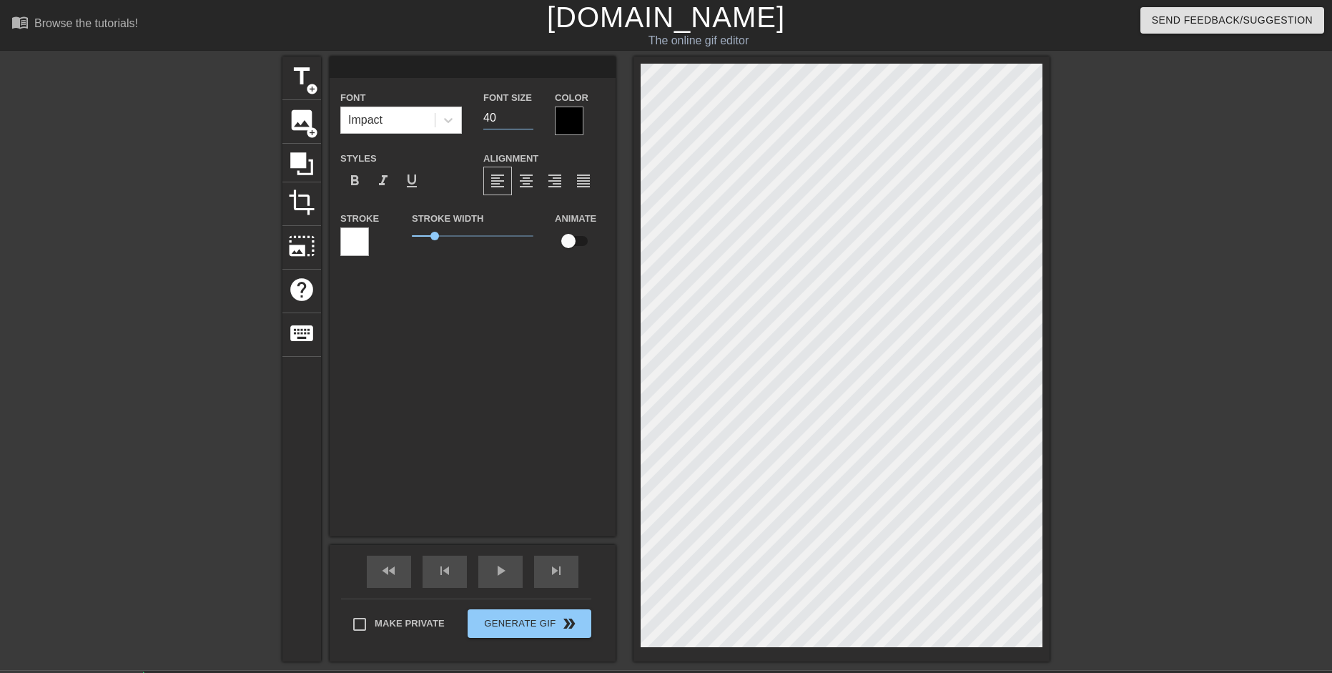
type input "4"
type input "2"
type input "20"
click at [422, 64] on input at bounding box center [473, 66] width 286 height 21
paste input ""NICE ARGUMENT, UNFORTUNATELY." SHLUURP SHLUURP SHWEEEUUURF SLHEEURP SWHUUUURF …"
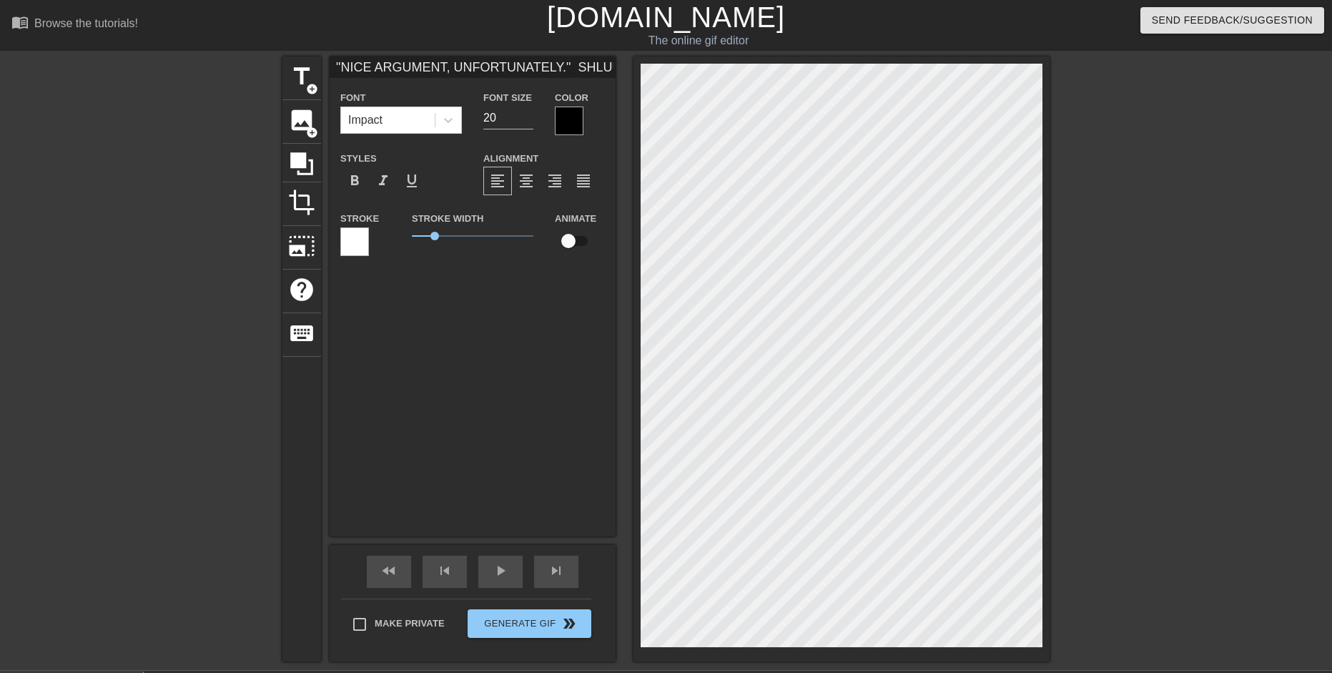
scroll to position [0, 332]
type input ""NICE ARGUMENT, UNFORTUNATELY." SHLUURP SHLUURP SHWEEEUUURF SLHEEURP SWHUUUURF …"
click at [518, 174] on span "format_align_center" at bounding box center [526, 180] width 17 height 17
click at [551, 183] on span "format_align_right" at bounding box center [554, 180] width 17 height 17
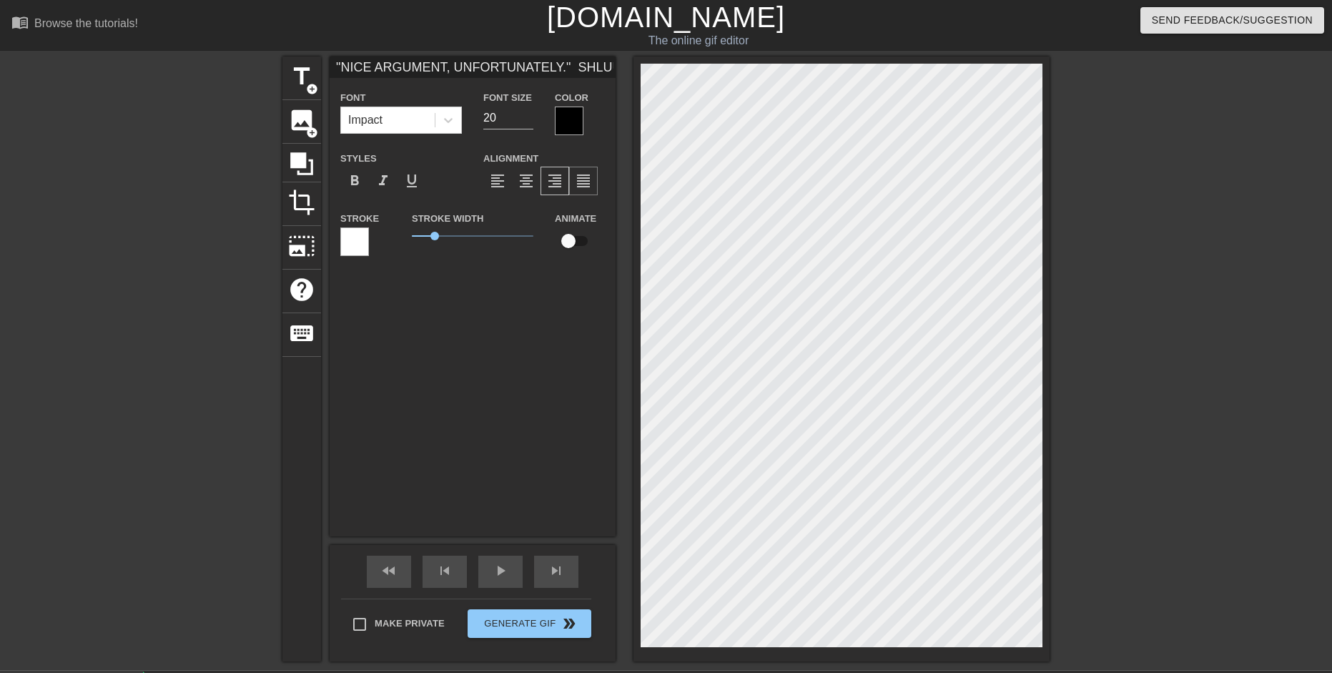
click at [586, 176] on span "format_align_justify" at bounding box center [583, 180] width 17 height 17
click at [385, 185] on span "format_italic" at bounding box center [383, 180] width 17 height 17
click at [353, 183] on span "format_bold" at bounding box center [354, 180] width 17 height 17
click at [355, 182] on span "format_bold" at bounding box center [354, 180] width 17 height 17
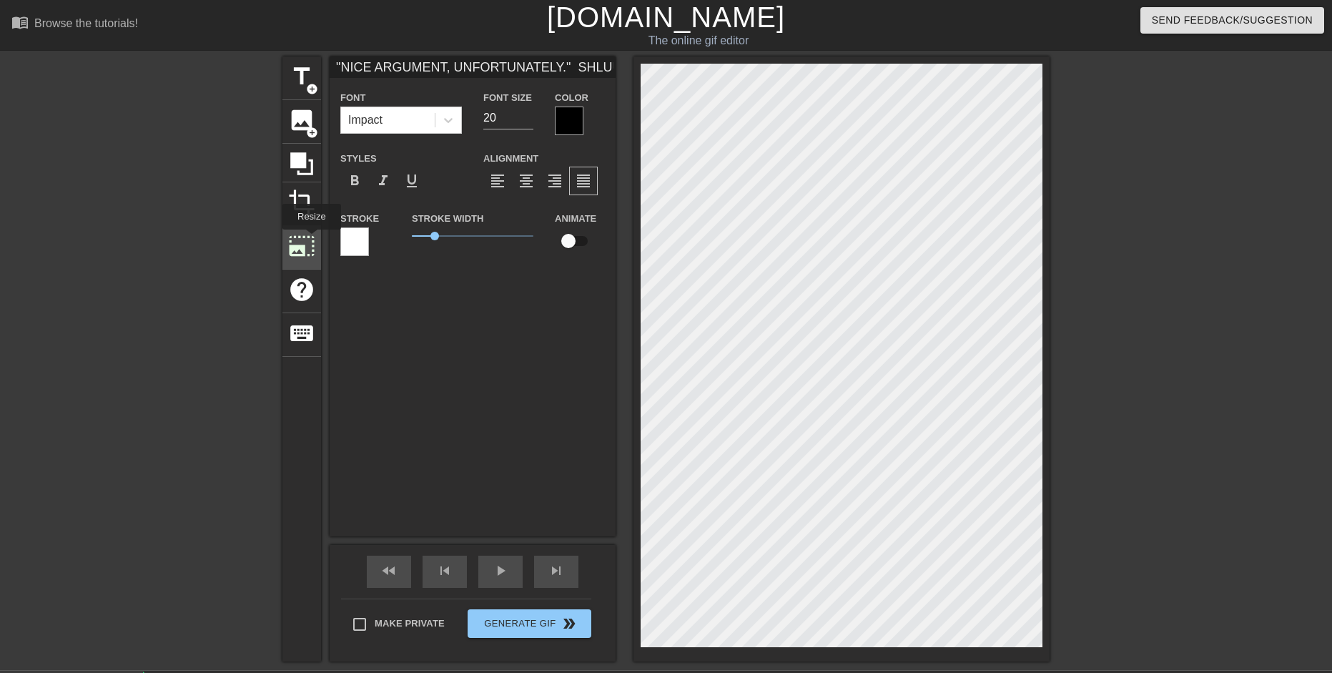
click at [310, 240] on span "photo_size_select_large" at bounding box center [301, 245] width 27 height 27
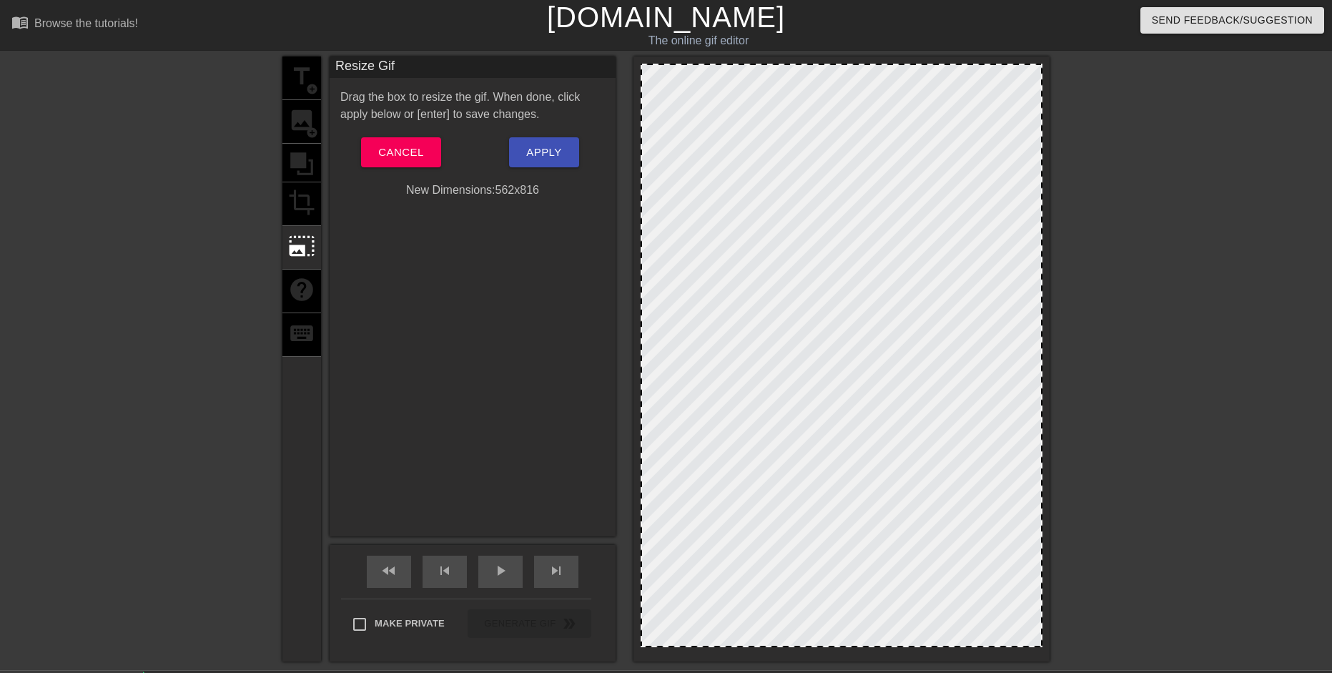
click at [738, 348] on div at bounding box center [842, 355] width 402 height 583
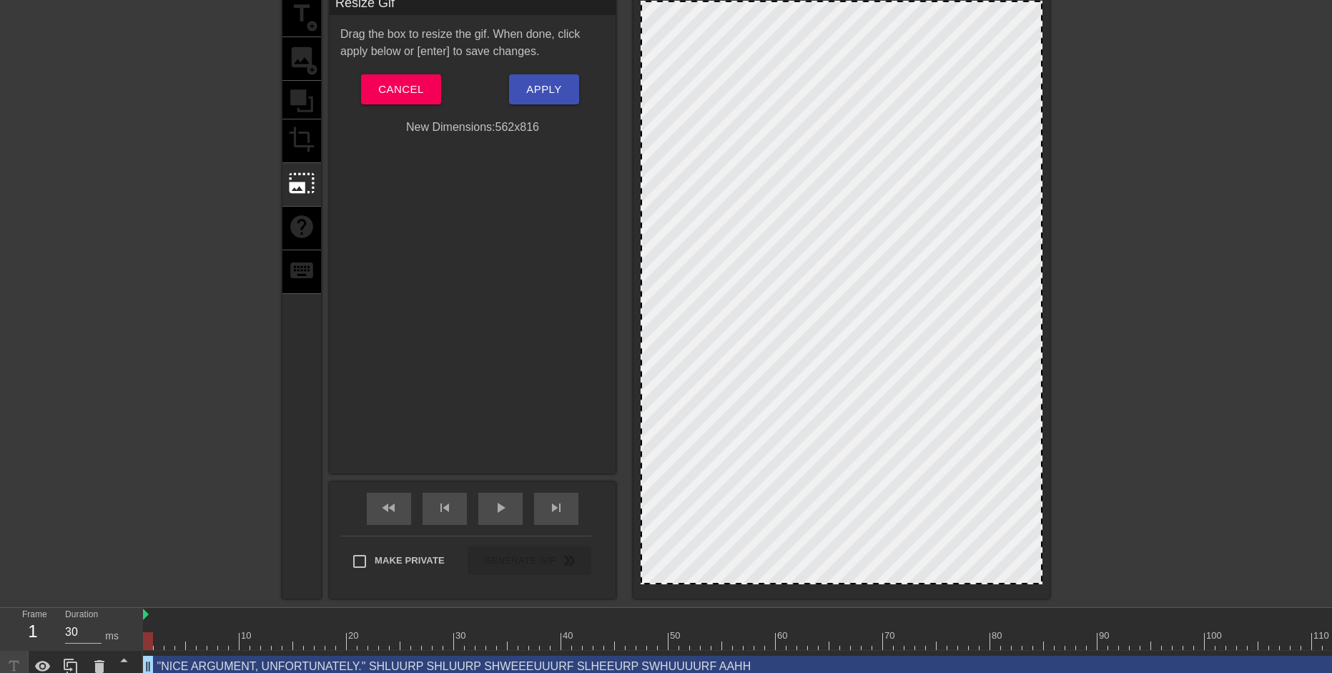
scroll to position [76, 0]
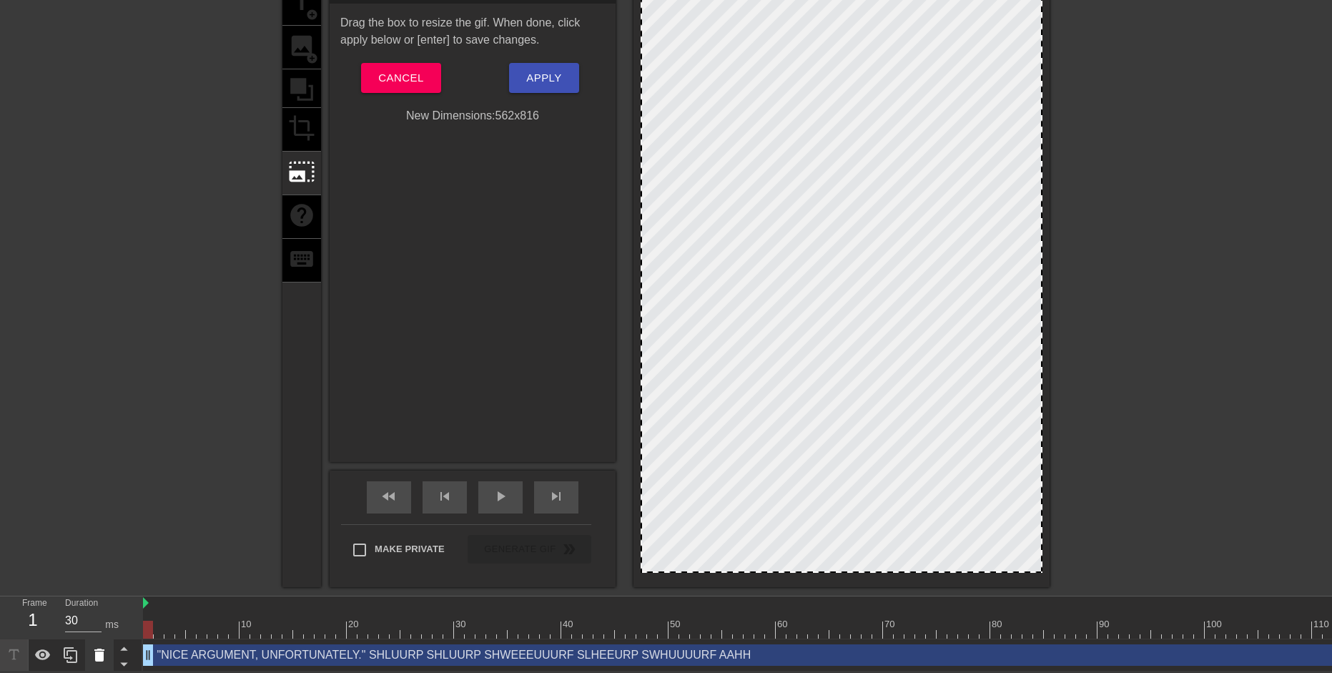
click at [96, 653] on icon at bounding box center [99, 654] width 10 height 13
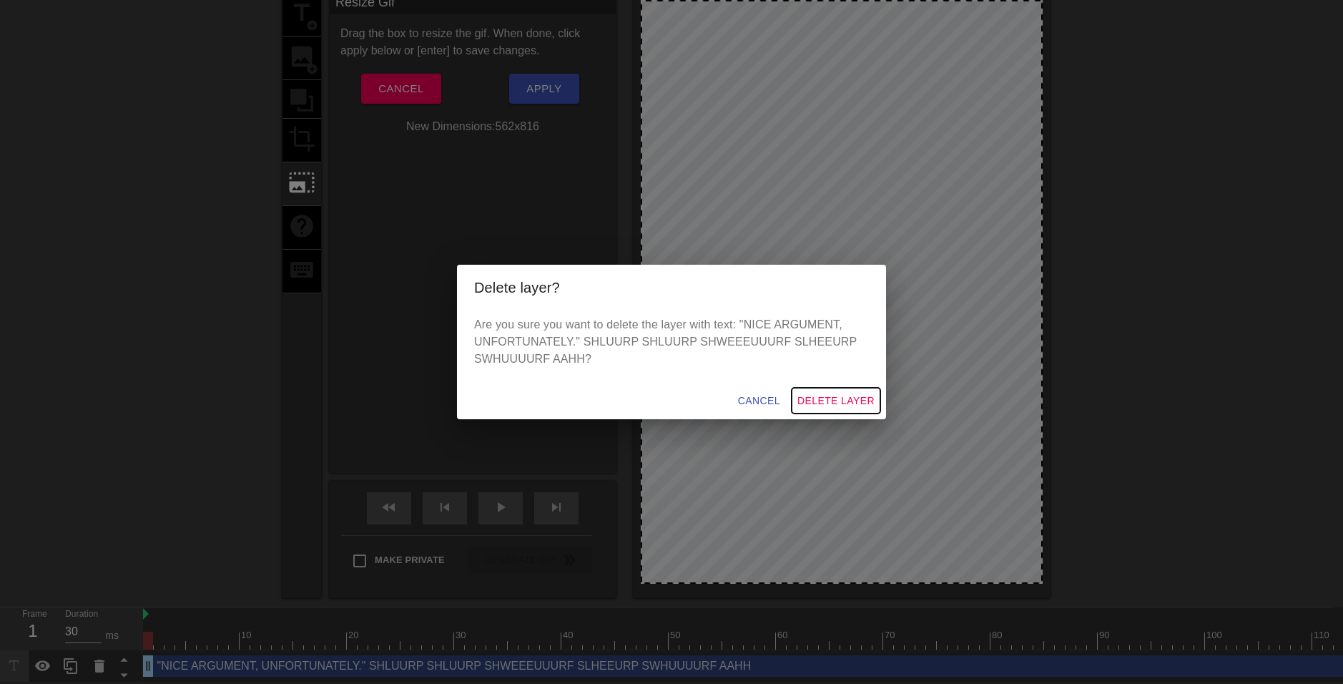
click at [824, 395] on span "Delete Layer" at bounding box center [835, 401] width 77 height 18
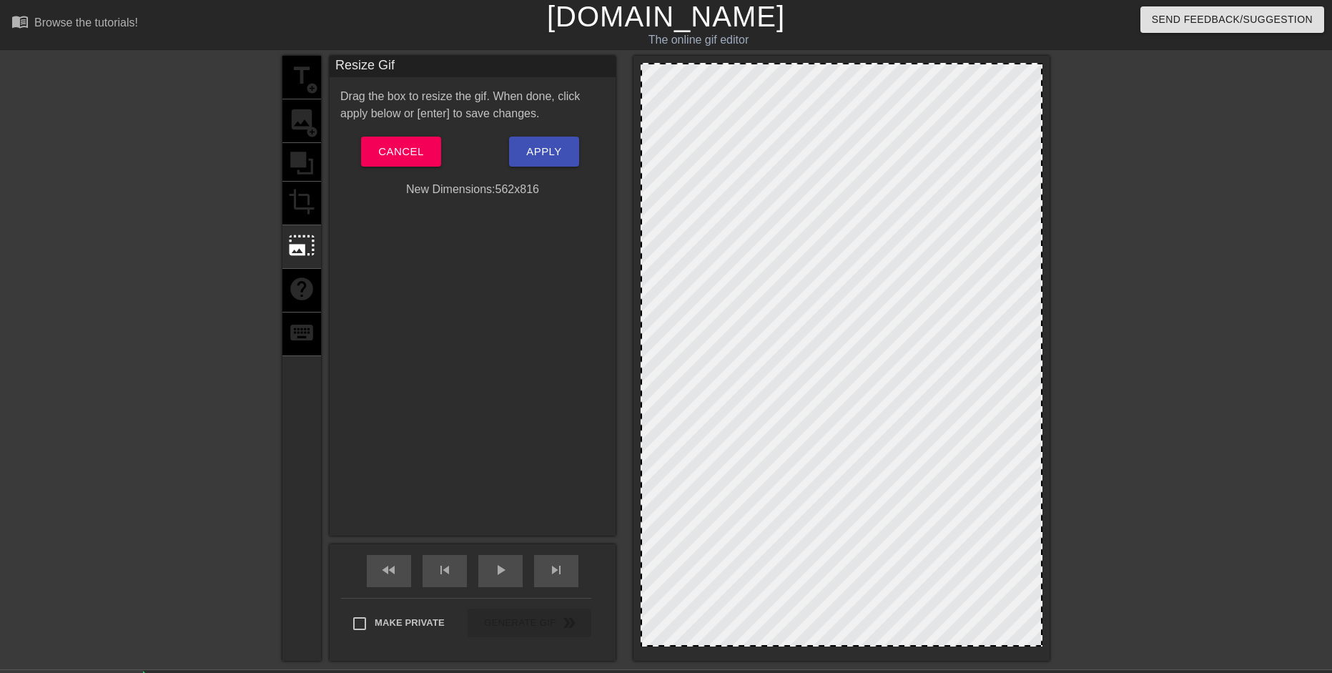
scroll to position [0, 0]
click at [298, 70] on div "title add_circle image add_circle crop photo_size_select_large help keyboard" at bounding box center [301, 358] width 39 height 605
click at [435, 157] on button "Cancel" at bounding box center [400, 152] width 79 height 30
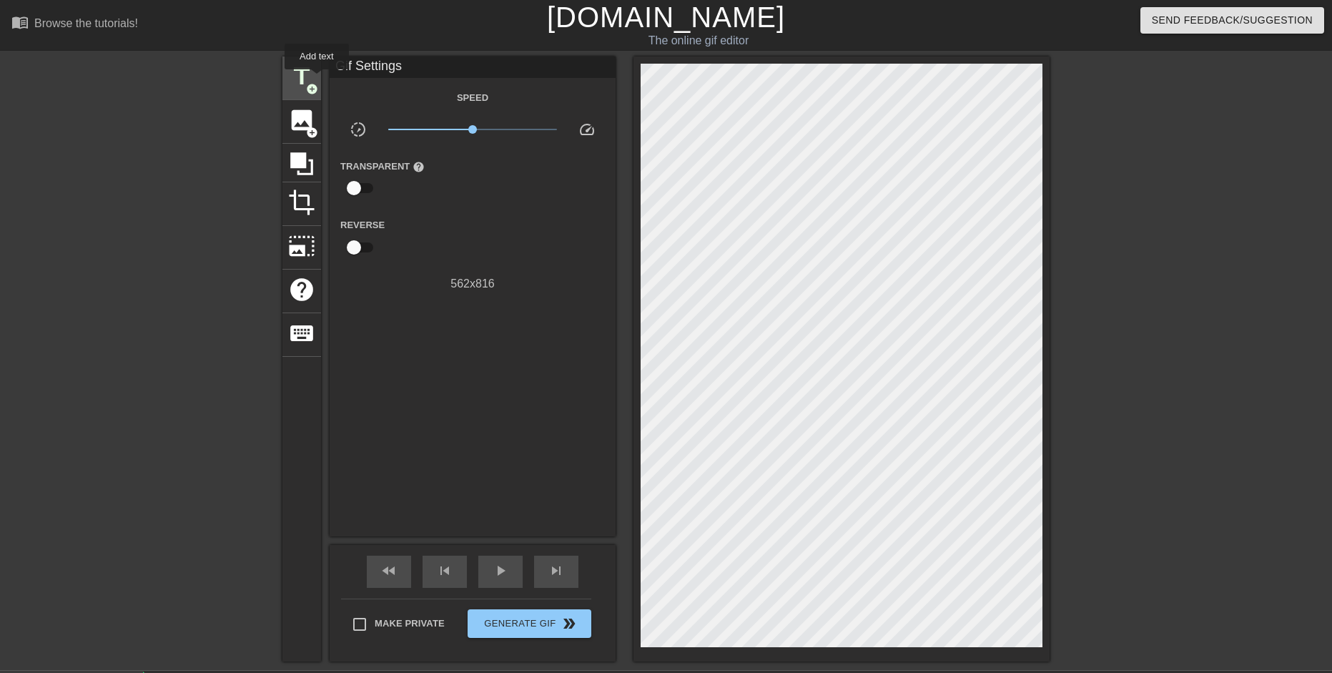
drag, startPoint x: 317, startPoint y: 79, endPoint x: 305, endPoint y: 80, distance: 12.2
click at [316, 79] on div "title add_circle" at bounding box center [301, 78] width 39 height 44
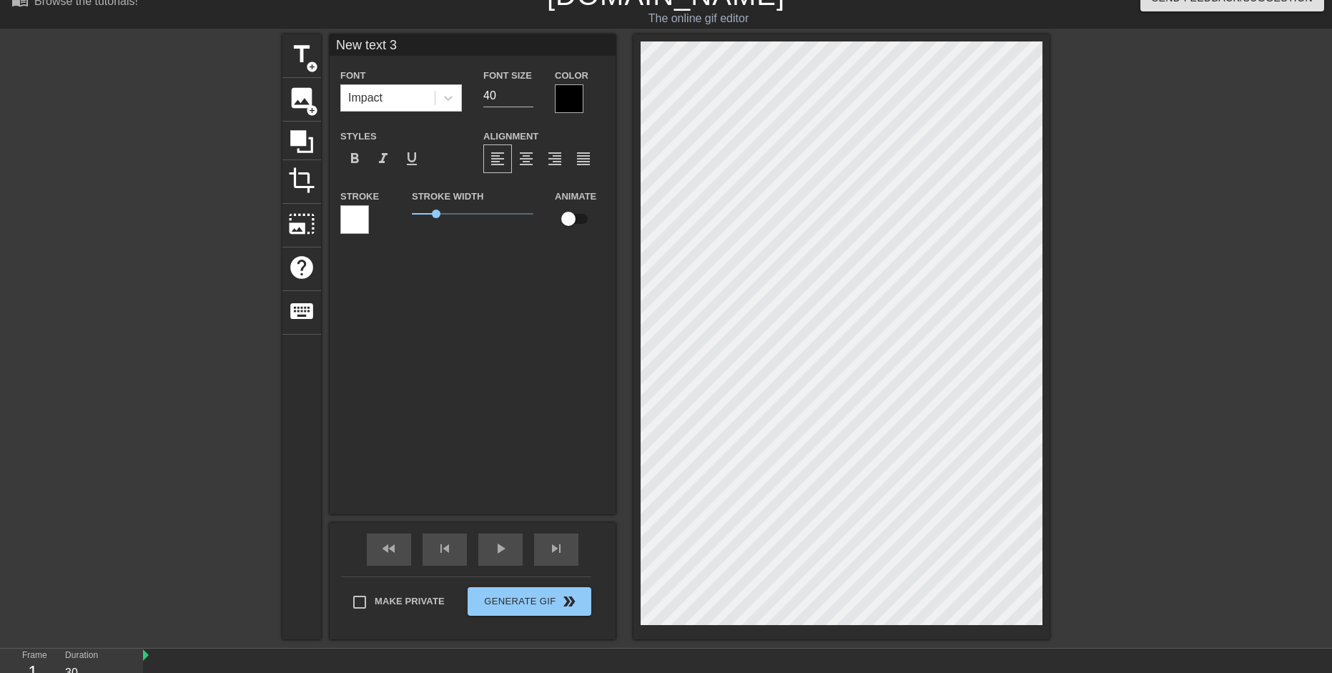
scroll to position [76, 0]
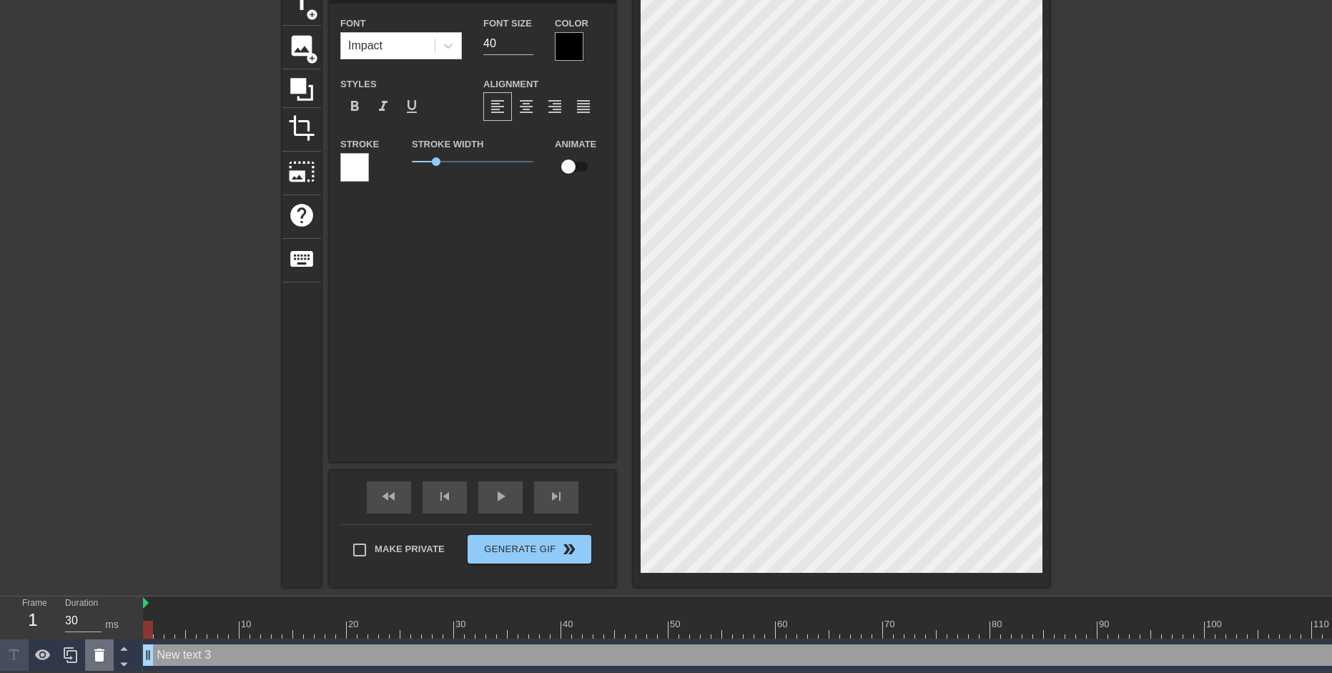
click at [96, 650] on icon at bounding box center [99, 654] width 10 height 13
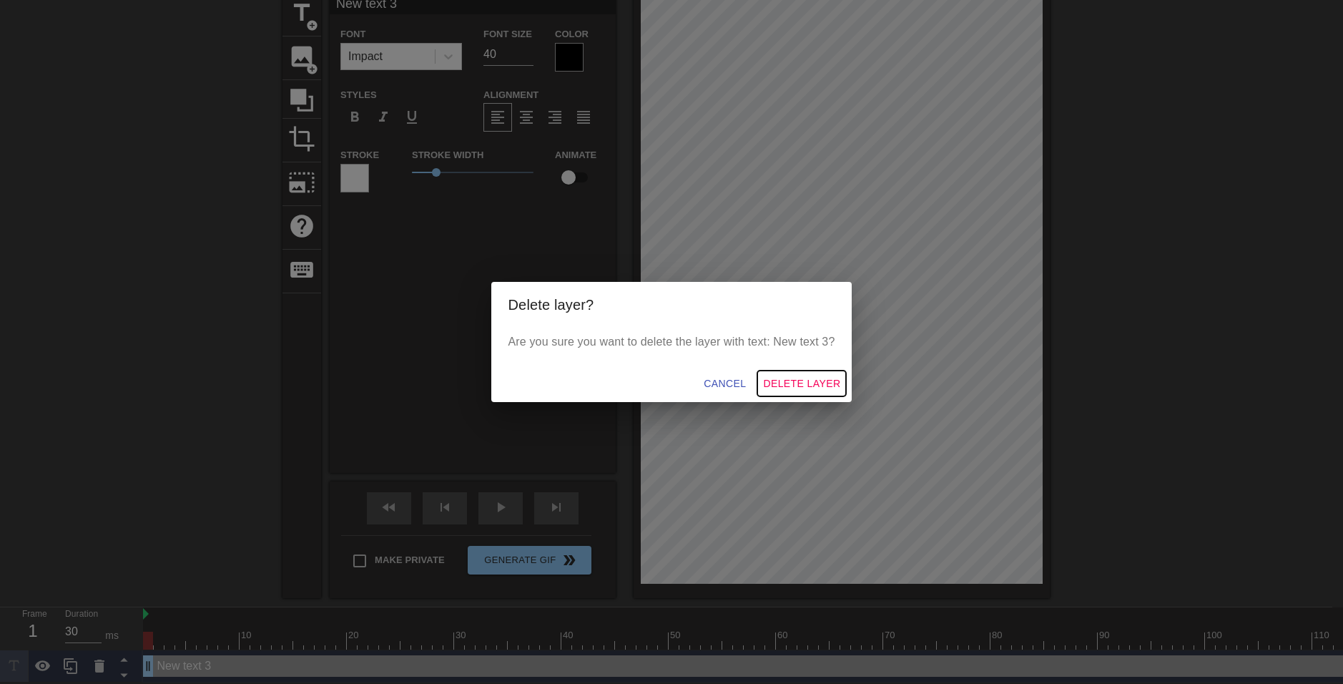
click at [791, 381] on span "Delete Layer" at bounding box center [801, 384] width 77 height 18
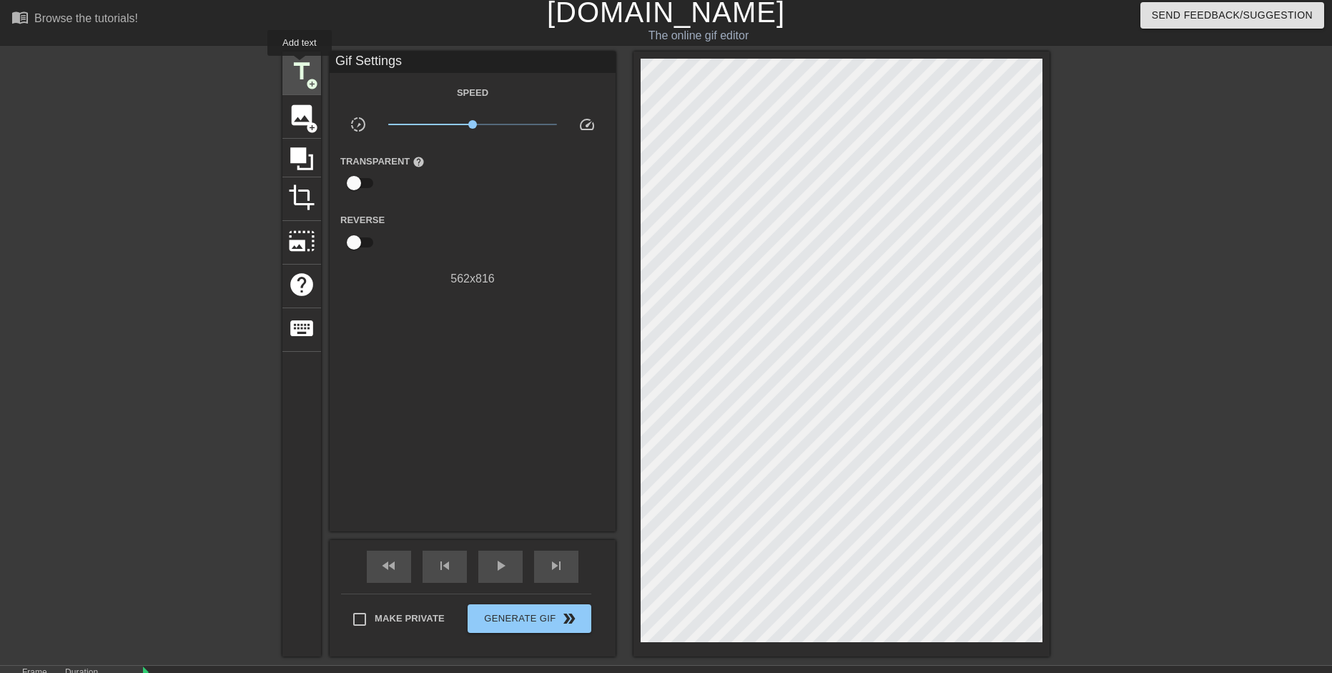
scroll to position [0, 0]
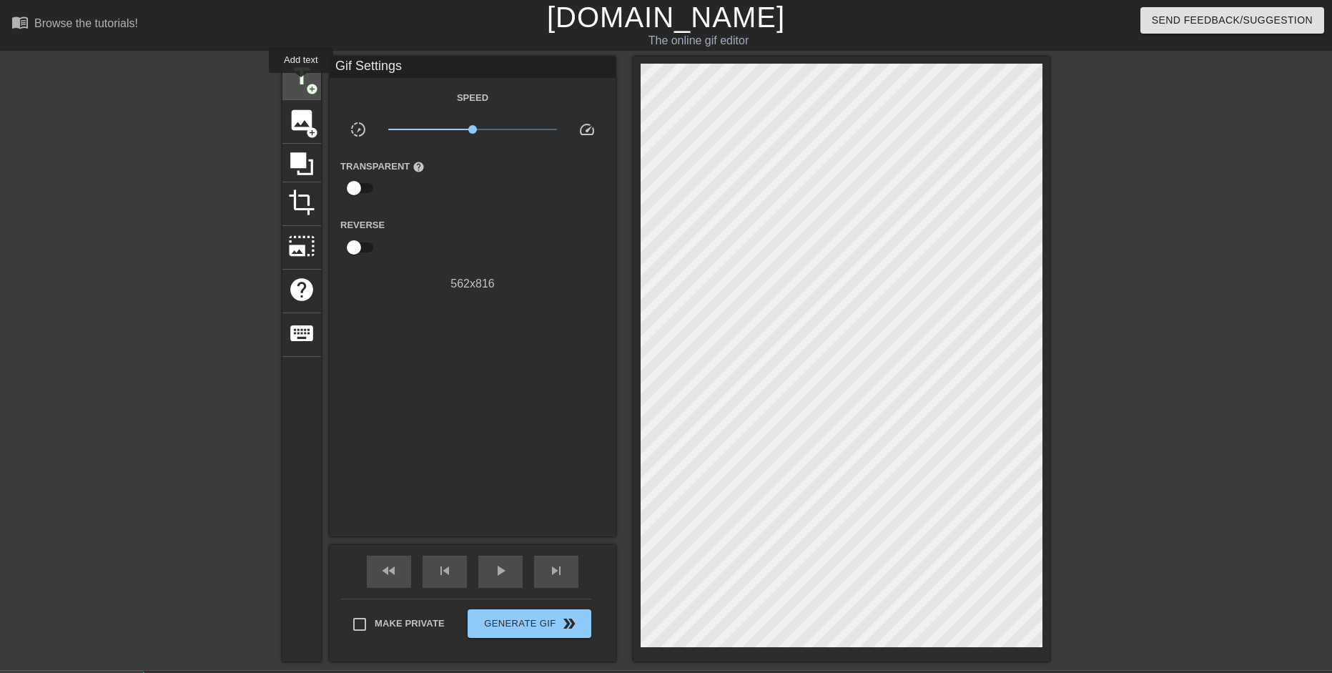
click at [301, 83] on span "title" at bounding box center [301, 76] width 27 height 27
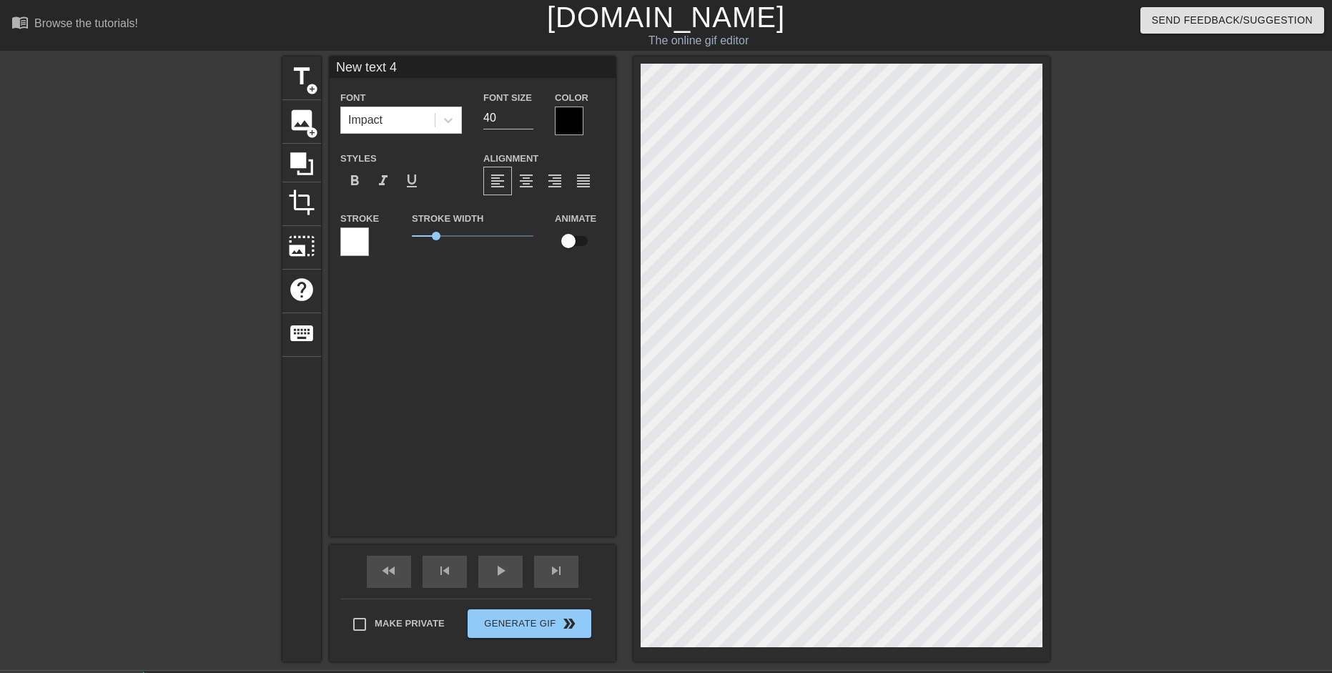
type input ""NICE ARGUMENT, UNFORTUNATELY."SHLUURP SHLUURP SHWEEEUUURFSLHEEURP SWHUUUURF AA…"
type textarea ""NICE ARGUMENT, UNFORTUNATELY." SHLUURP SHLUURP SHWEEEUUURF SLHEEURP SWHUUUURF …"
click at [399, 384] on div ""NICE ARGUMENT, UNFORTUNATELY."SHLUURP SHLUURP SHWEEEUUURFSLHEEURP SWHUUUURF AA…" at bounding box center [473, 296] width 286 height 480
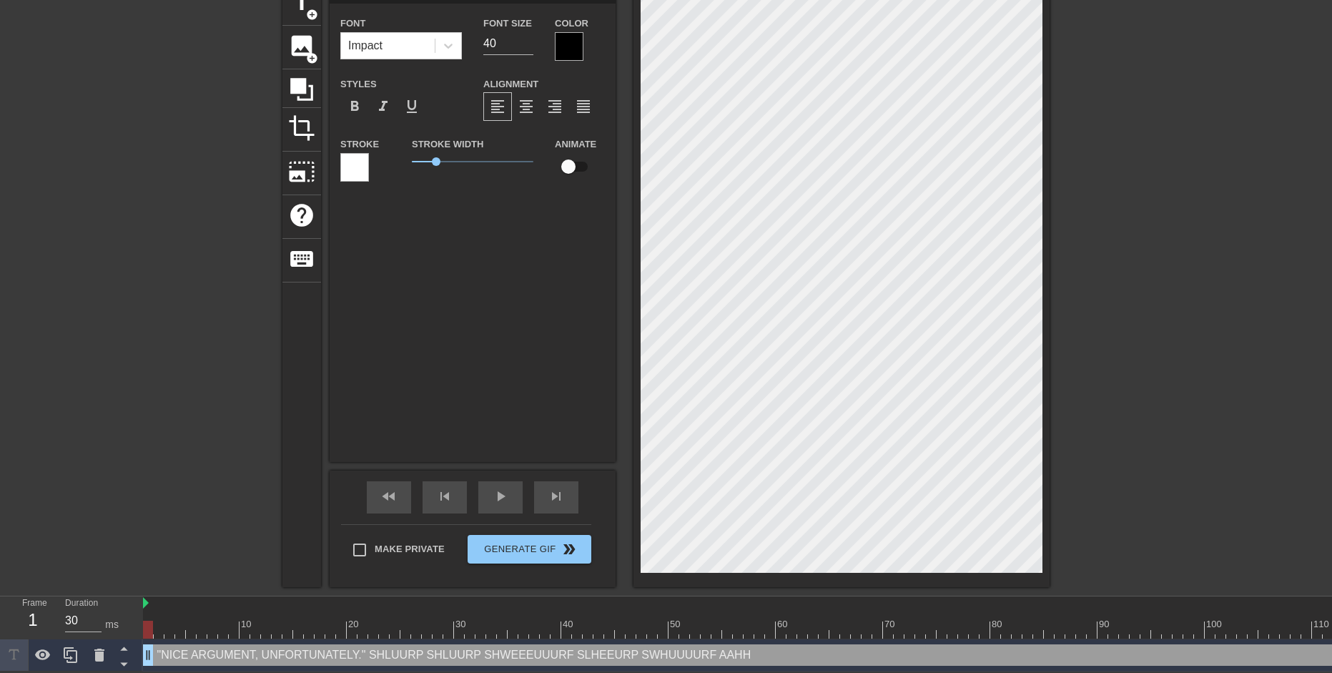
scroll to position [4, 8]
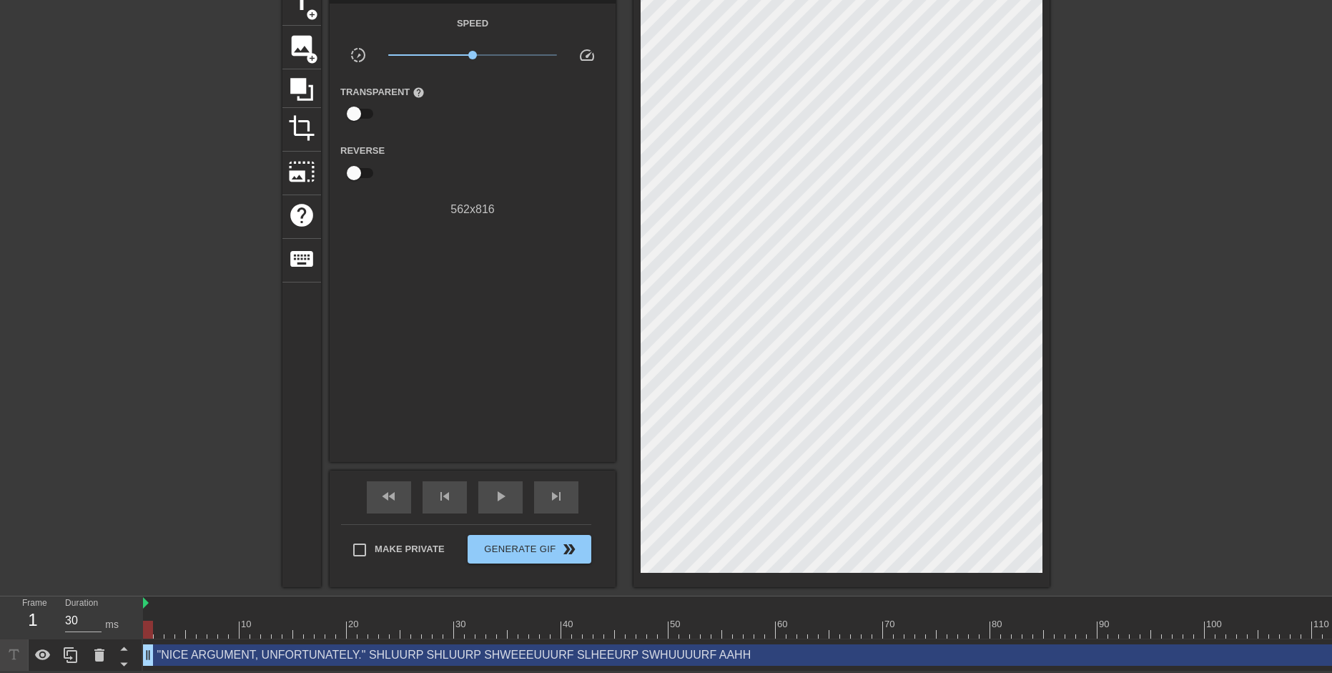
click at [1138, 330] on div at bounding box center [1174, 196] width 214 height 429
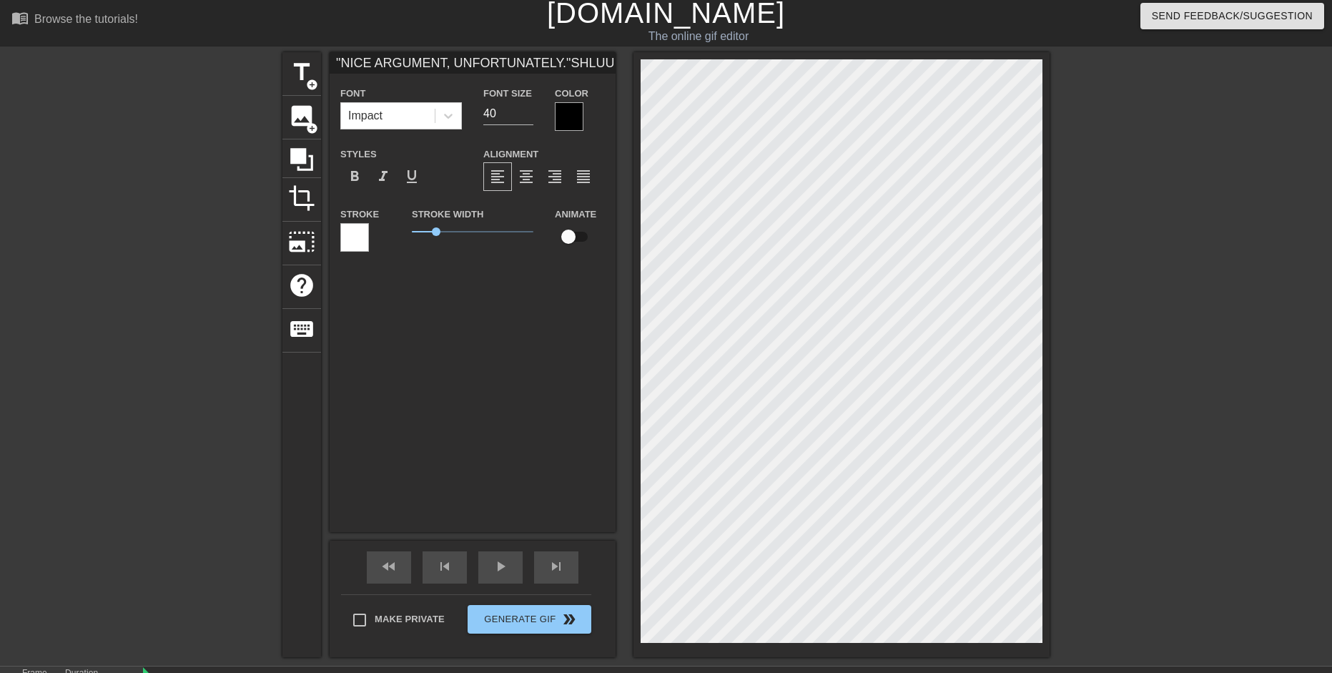
scroll to position [0, 0]
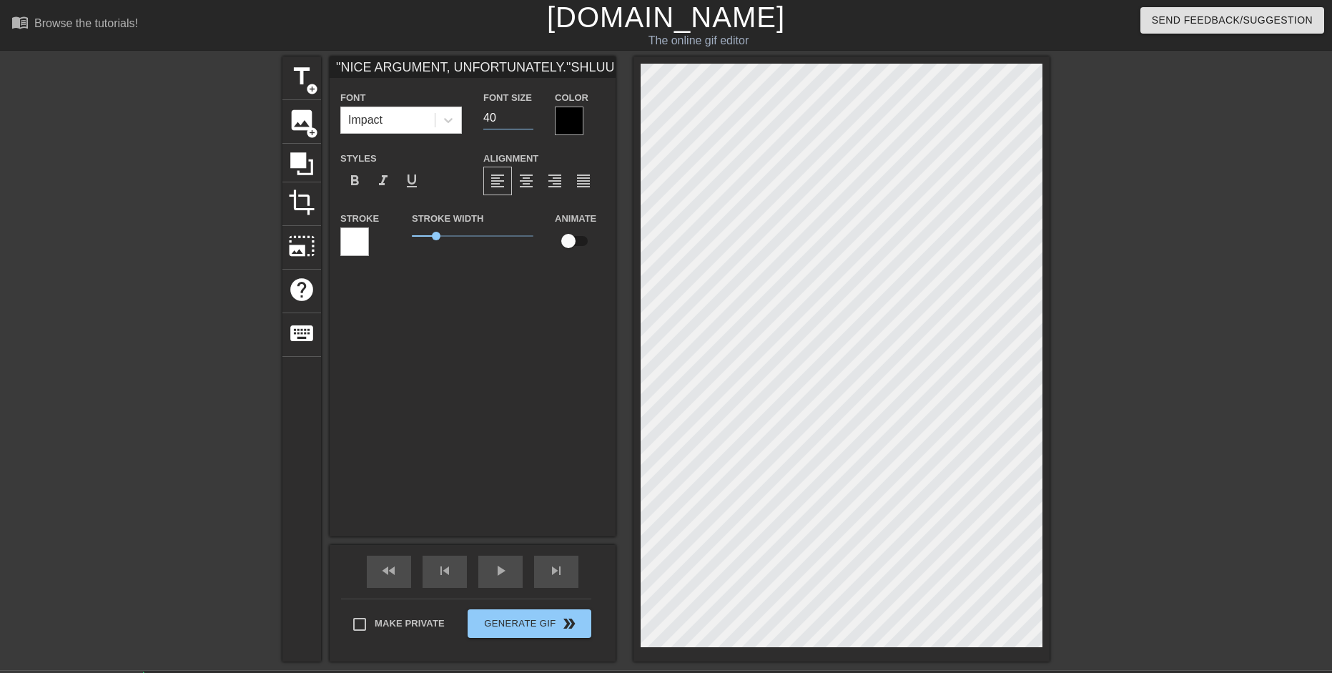
click at [503, 124] on input "40" at bounding box center [508, 118] width 50 height 23
type input ""NICE ARGUMENT, UNFORTUNATELY."SHLUURP SHLUURP SHWEEEUUURFSLHEEURP SWHUUUURF AA…"
type input "4"
type input ""NICE ARGUMENT, UNFORTUNATELY."SHLUURP SHLUURP SHWEEEUUURFSLHEEURP SWHUUUURF AA…"
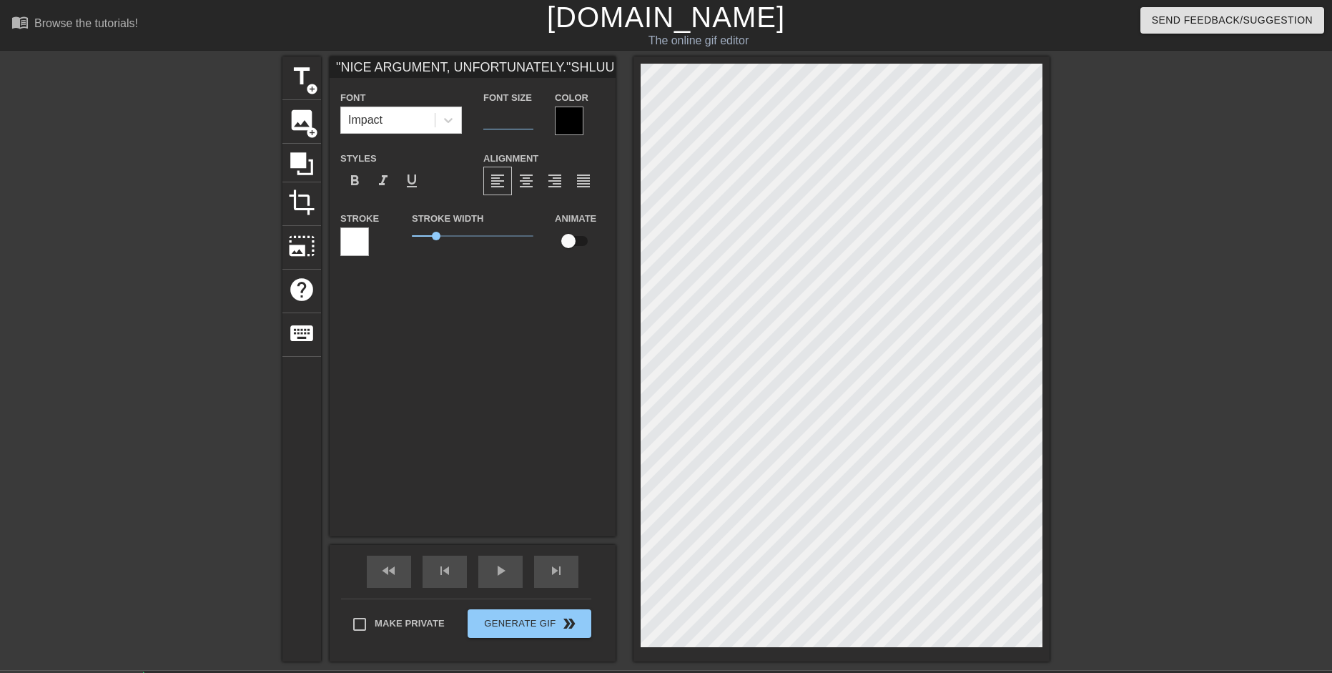
type input "3"
type input ""NICE ARGUMENT, UNFORTUNATELY."SHLUURP SHLUURP SHWEEEUUURFSLHEEURP SWHUUUURF AA…"
type input "30"
click at [1044, 122] on div at bounding box center [841, 358] width 416 height 605
click at [568, 119] on div at bounding box center [569, 121] width 29 height 29
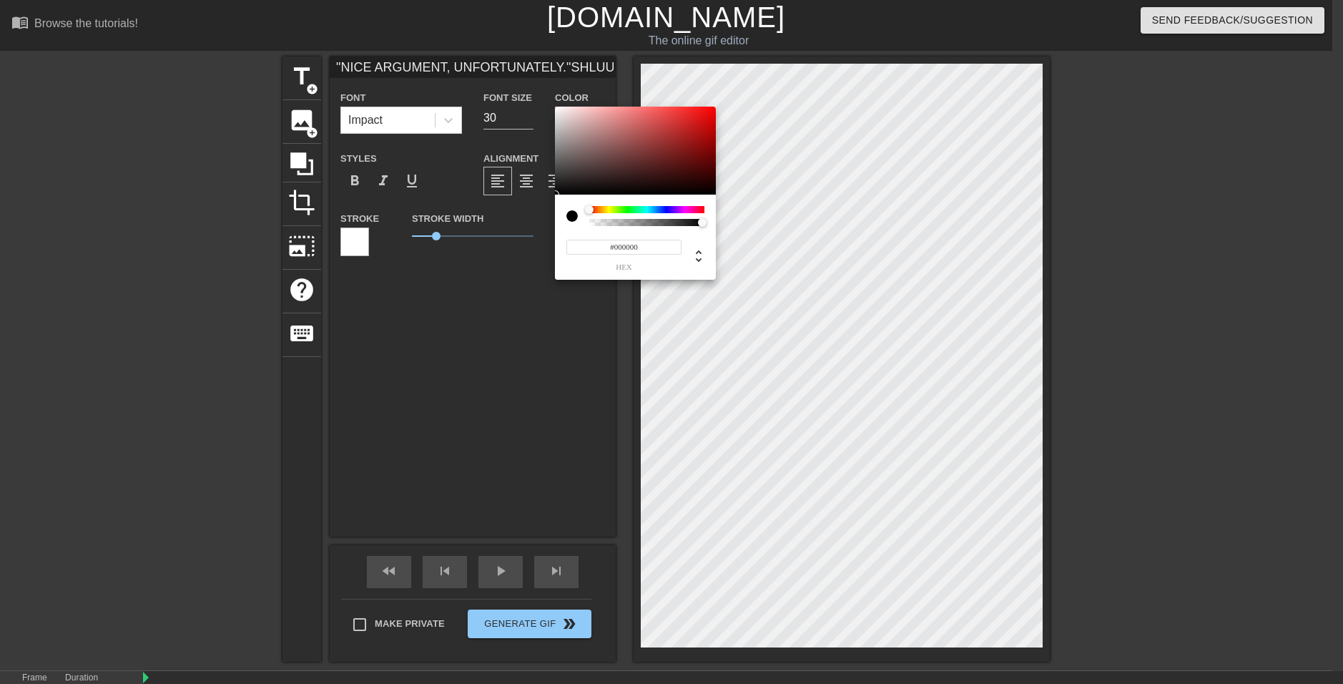
type input ""NICE ARGUMENT, UNFORTUNATELY."SHLUURP SHLUURP SHWEEEUUURFSLHEEURP SWHUUUURF AA…"
type input "#C09797"
type input ""NICE ARGUMENT, UNFORTUNATELY."SHLUURP SHLUURP SHWEEEUUURFSLHEEURP SWHUUUURF AA…"
type input "#C29999"
type input ""NICE ARGUMENT, UNFORTUNATELY."SHLUURP SHLUURP SHWEEEUUURFSLHEEURP SWHUUUURF AA…"
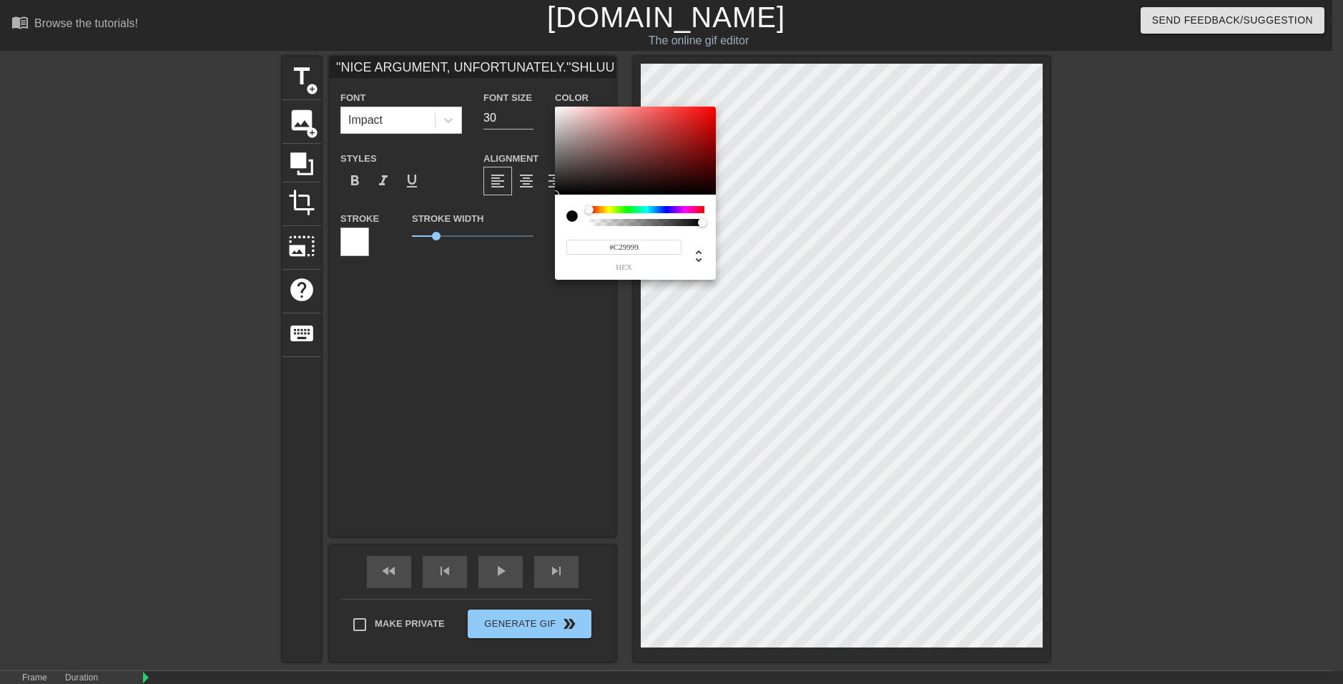
type input "#D3ACAC"
type input ""NICE ARGUMENT, UNFORTUNATELY."SHLUURP SHLUURP SHWEEEUUURFSLHEEURP SWHUUUURF AA…"
type input "#E7C9C9"
type input ""NICE ARGUMENT, UNFORTUNATELY."SHLUURP SHLUURP SHWEEEUUURFSLHEEURP SWHUUUURF AA…"
type input "#FEECEC"
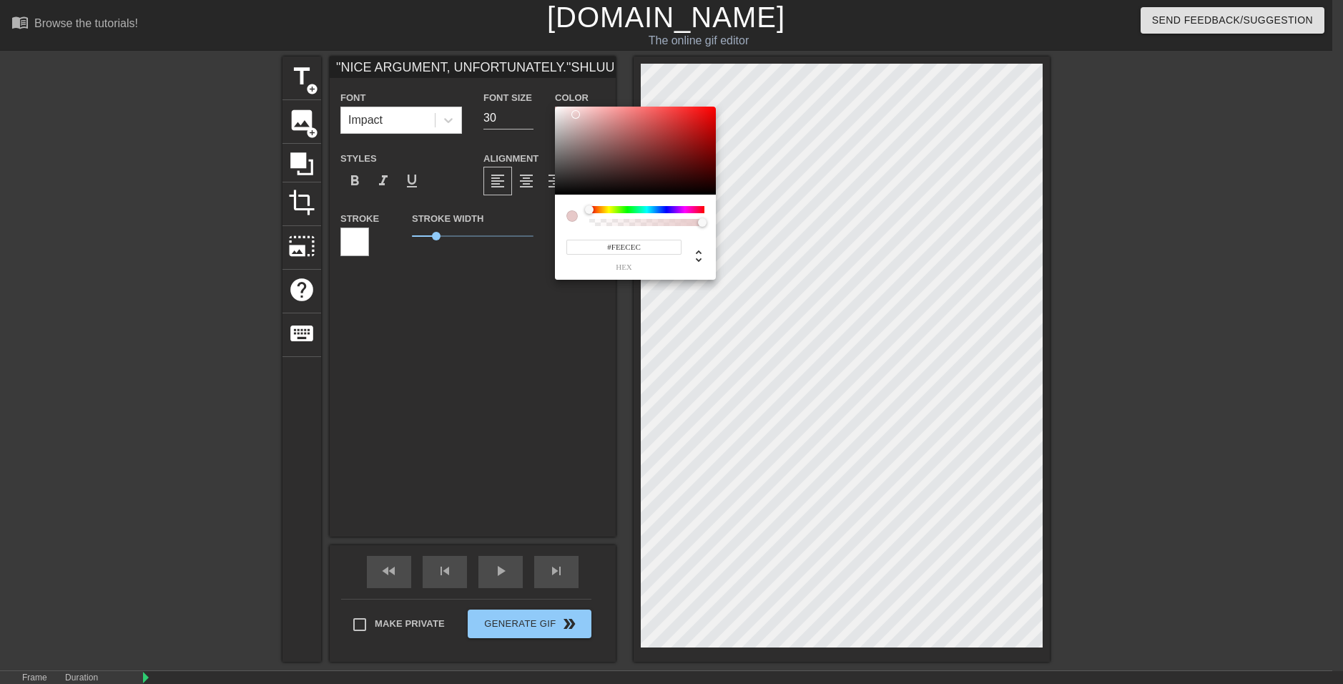
type input ""NICE ARGUMENT, UNFORTUNATELY."SHLUURP SHLUURP SHWEEEUUURFSLHEEURP SWHUUUURF AA…"
type input "#FFFFFF"
drag, startPoint x: 581, startPoint y: 119, endPoint x: 542, endPoint y: 91, distance: 48.2
click at [542, 91] on div "#FFFFFF hex" at bounding box center [671, 342] width 1343 height 684
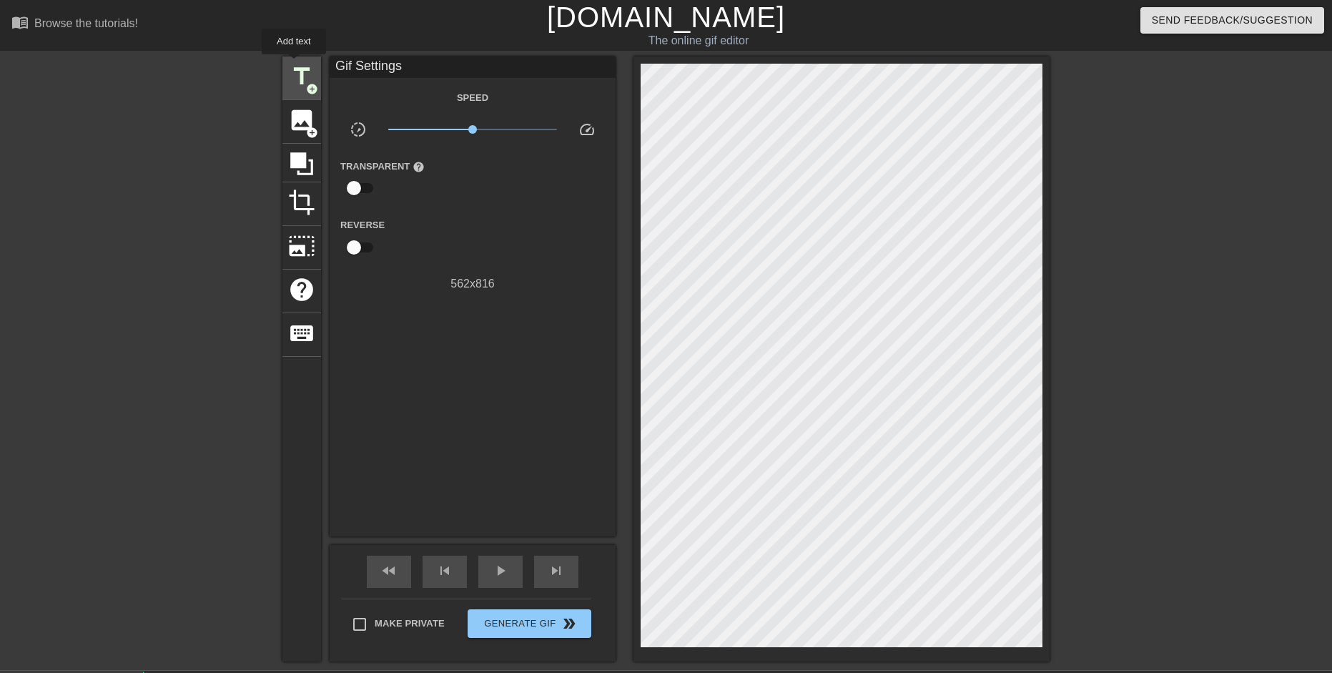
click at [294, 64] on span "title" at bounding box center [301, 76] width 27 height 27
drag, startPoint x: 627, startPoint y: 186, endPoint x: 155, endPoint y: 400, distance: 518.1
click at [155, 400] on div at bounding box center [158, 270] width 214 height 429
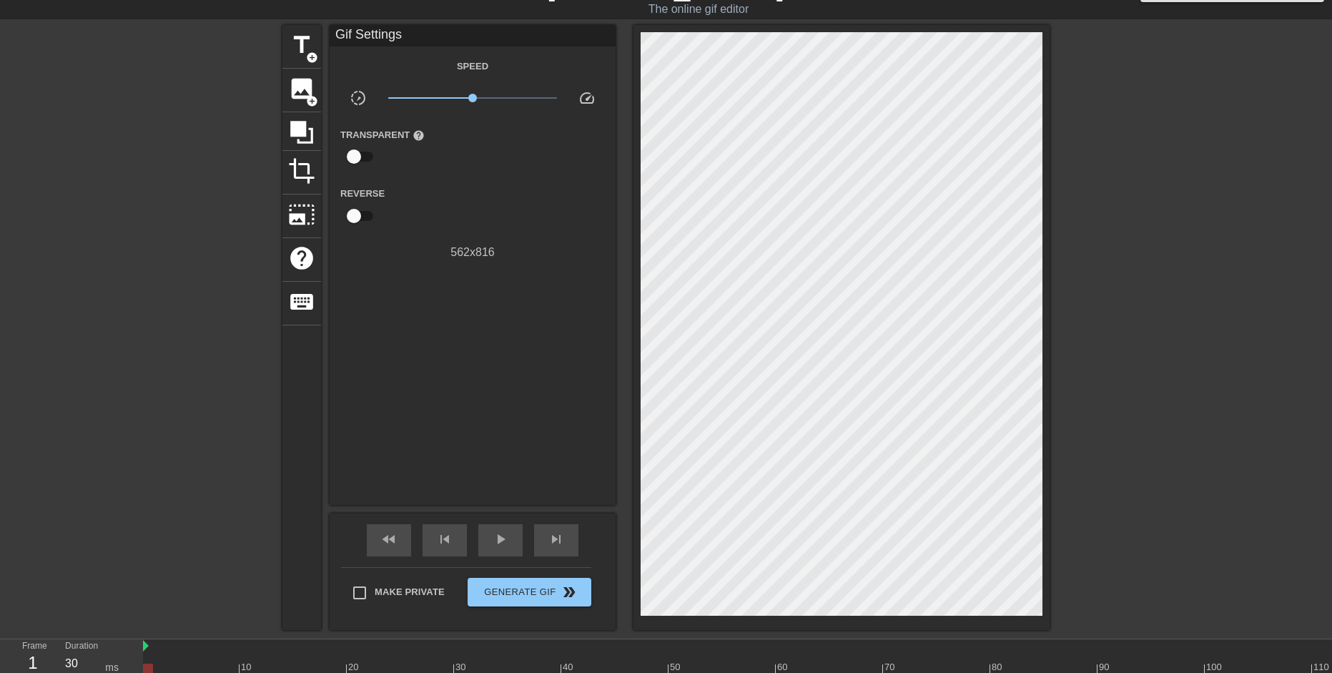
scroll to position [108, 0]
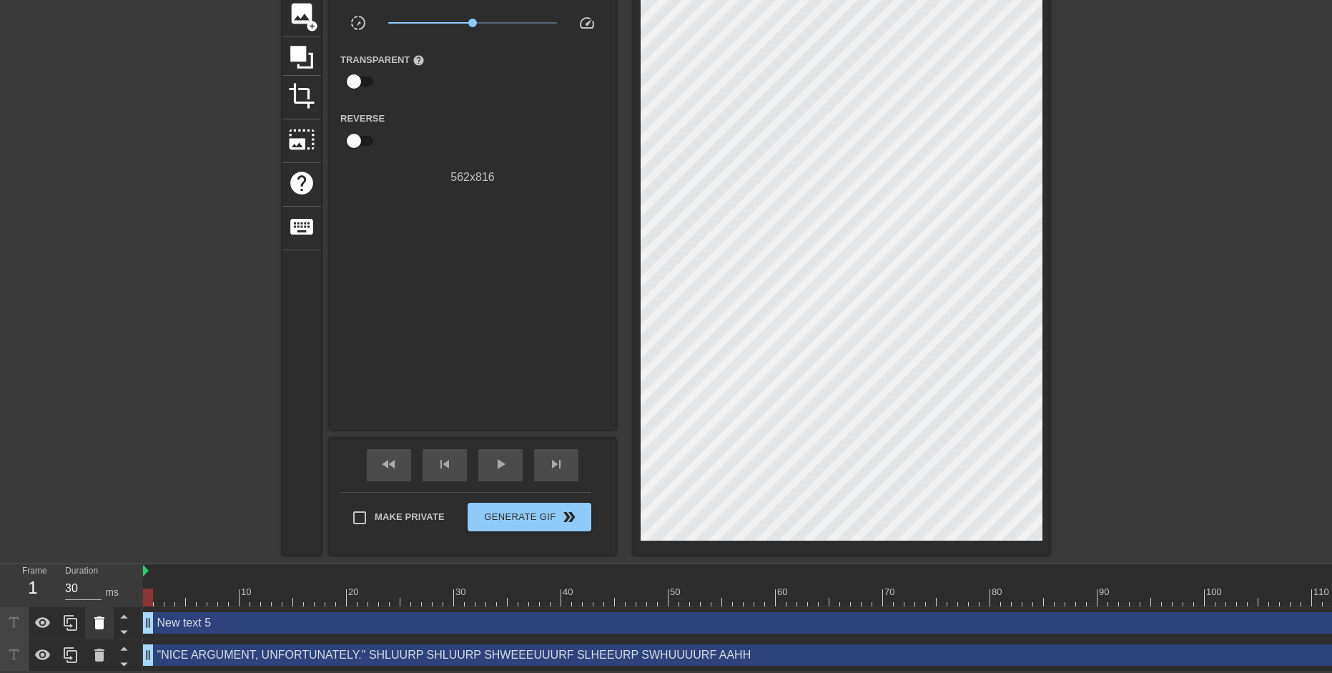
click at [103, 621] on icon at bounding box center [99, 622] width 10 height 13
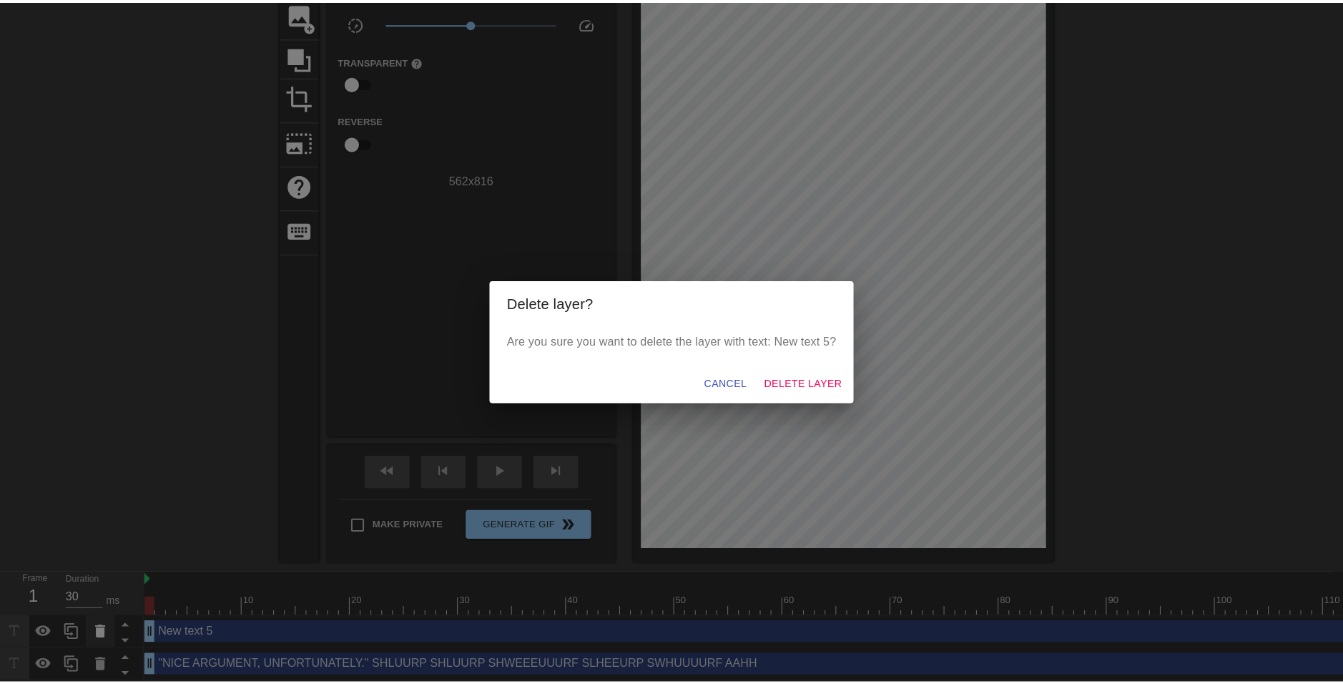
scroll to position [97, 0]
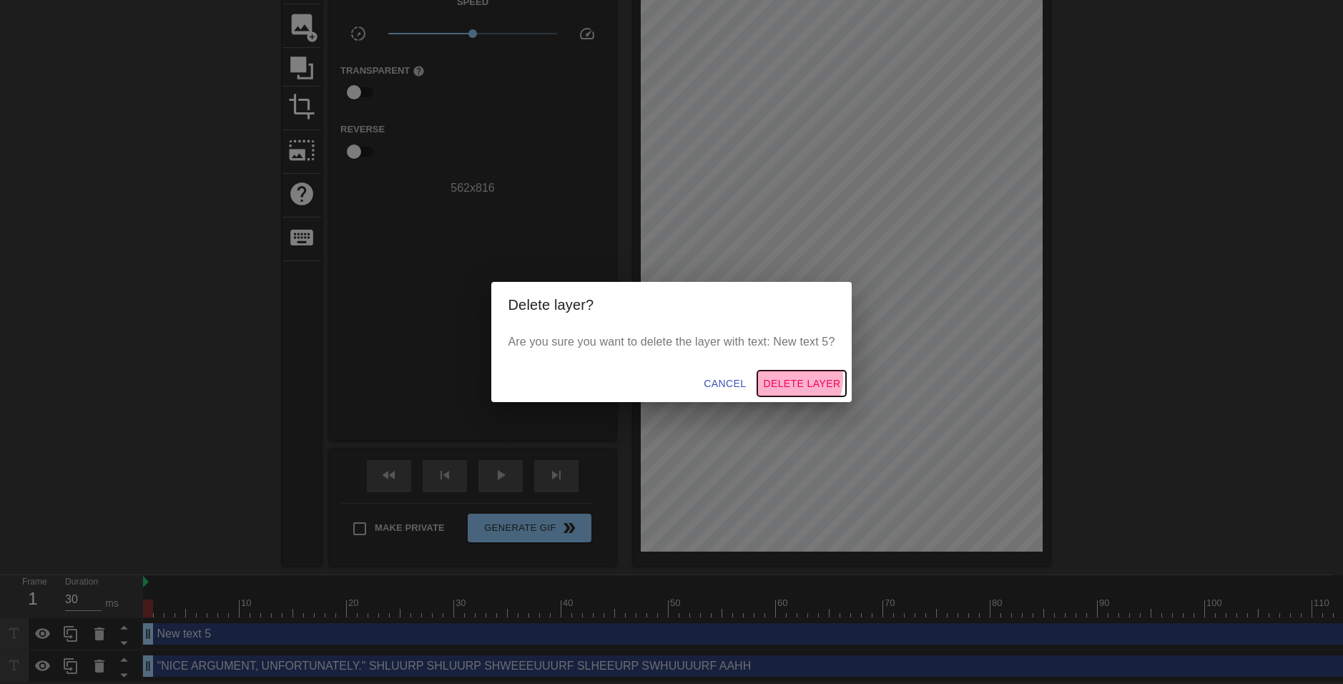
click at [792, 378] on span "Delete Layer" at bounding box center [801, 384] width 77 height 18
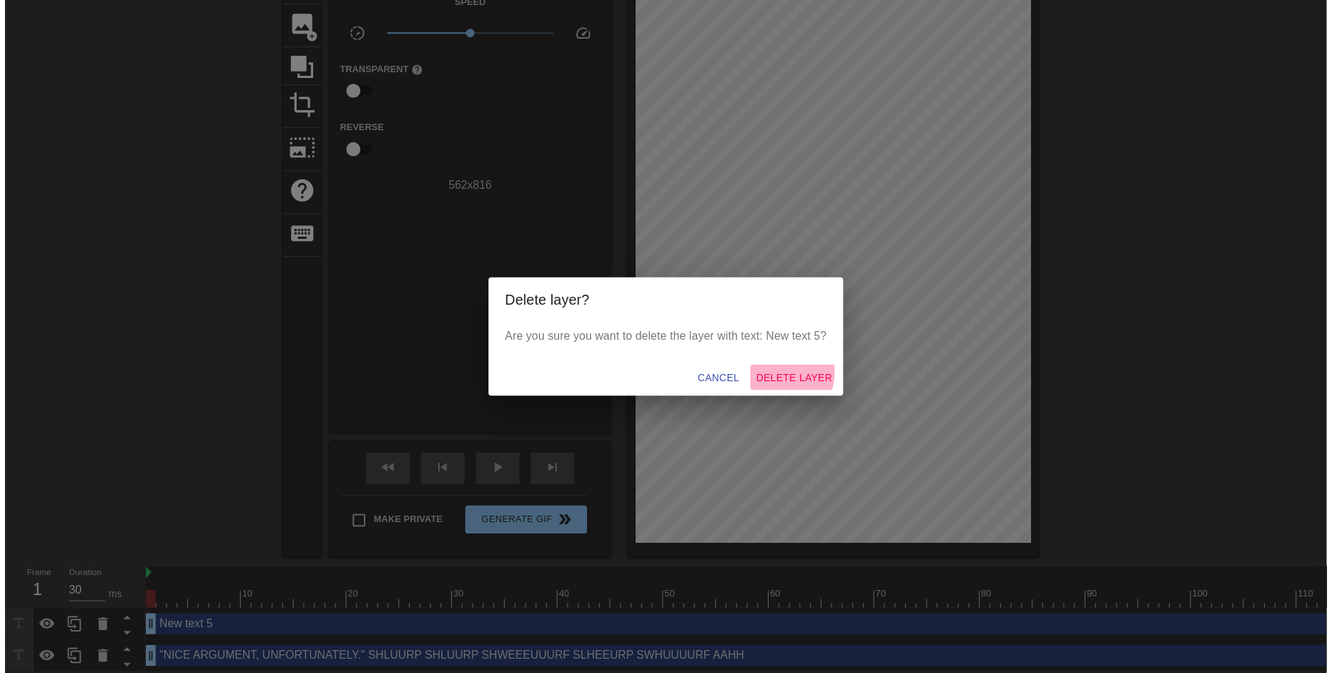
scroll to position [76, 0]
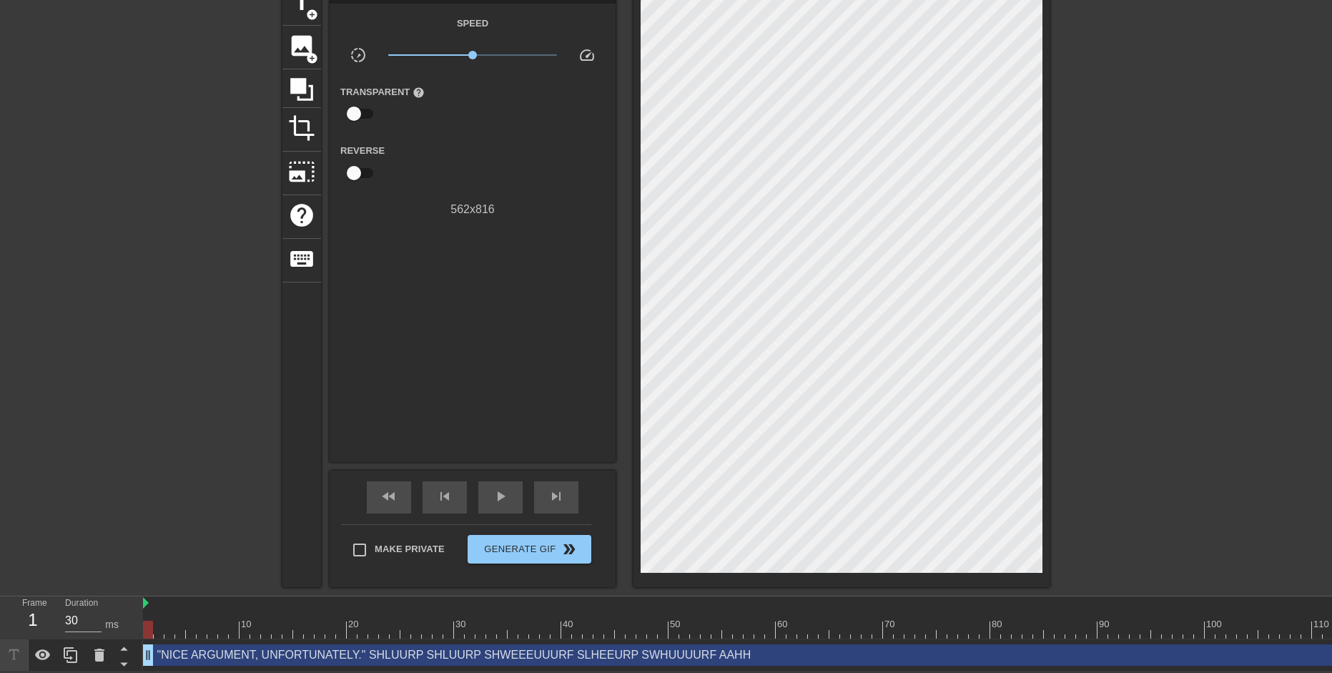
click at [302, 661] on div ""NICE ARGUMENT, UNFORTUNATELY." SHLUURP SHLUURP SHWEEEUUURF SLHEEURP SWHUUUURF …" at bounding box center [781, 654] width 1276 height 21
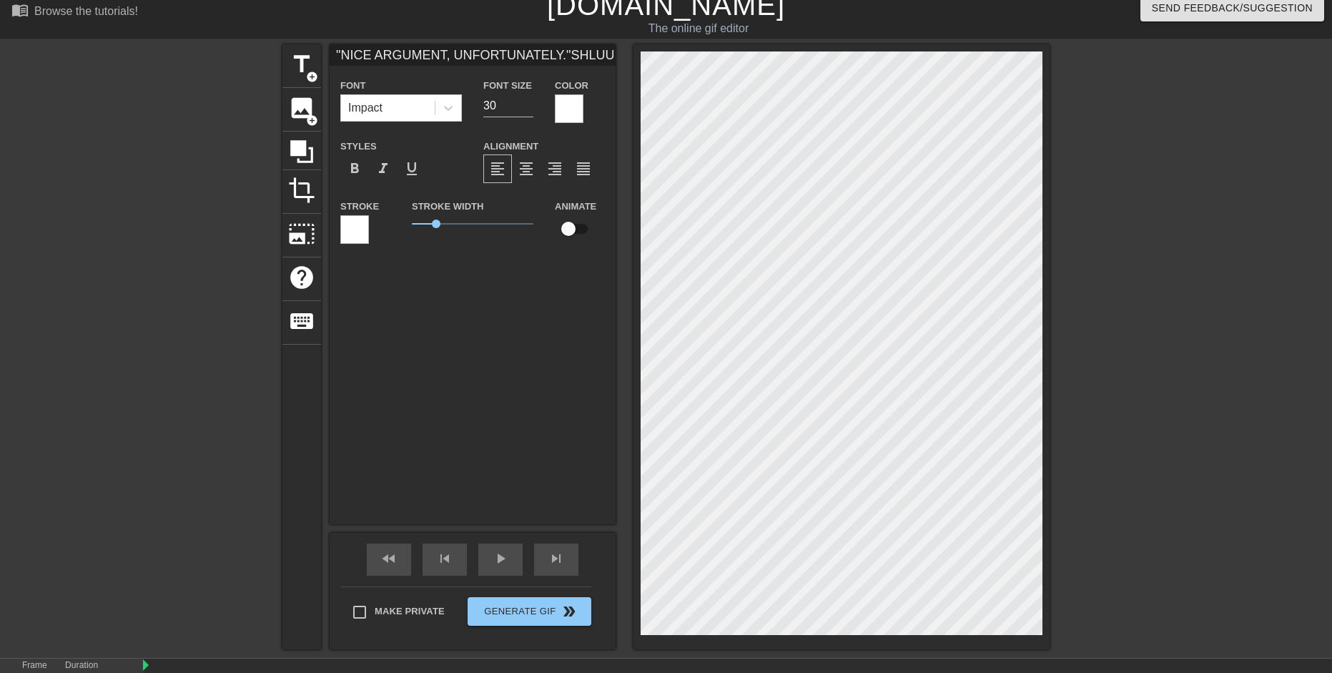
scroll to position [0, 0]
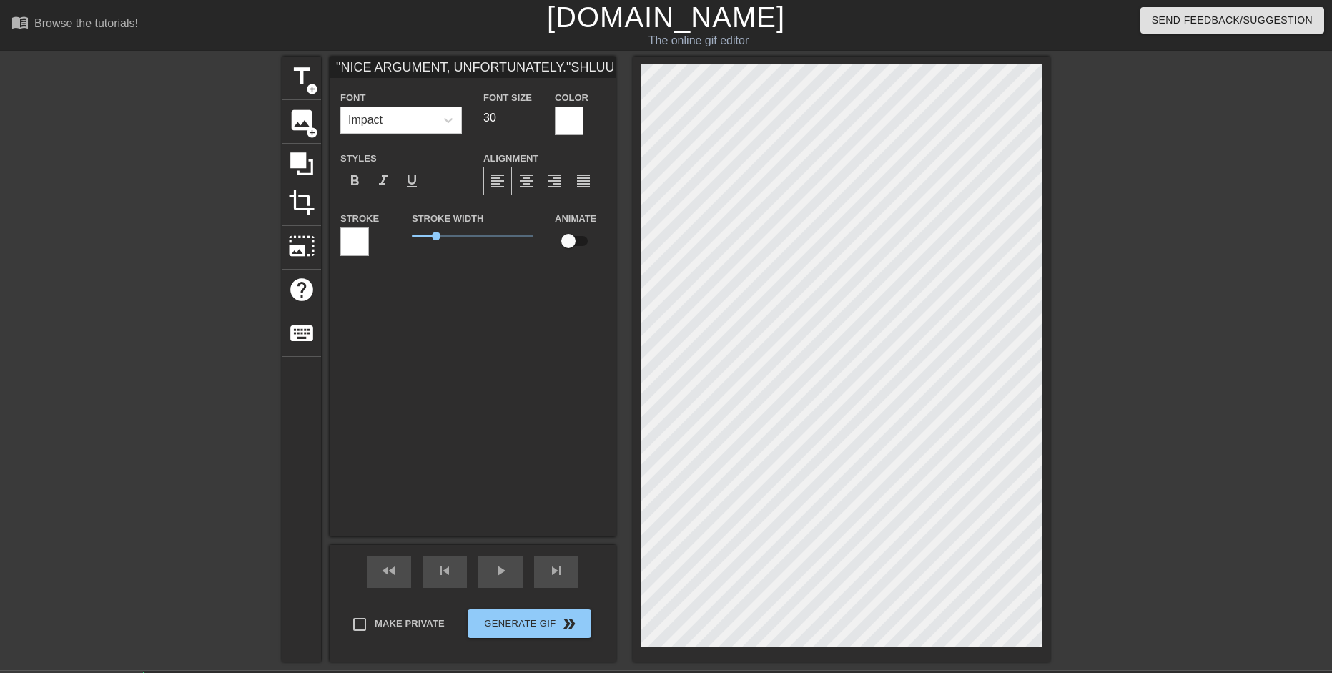
click at [348, 236] on div at bounding box center [354, 241] width 29 height 29
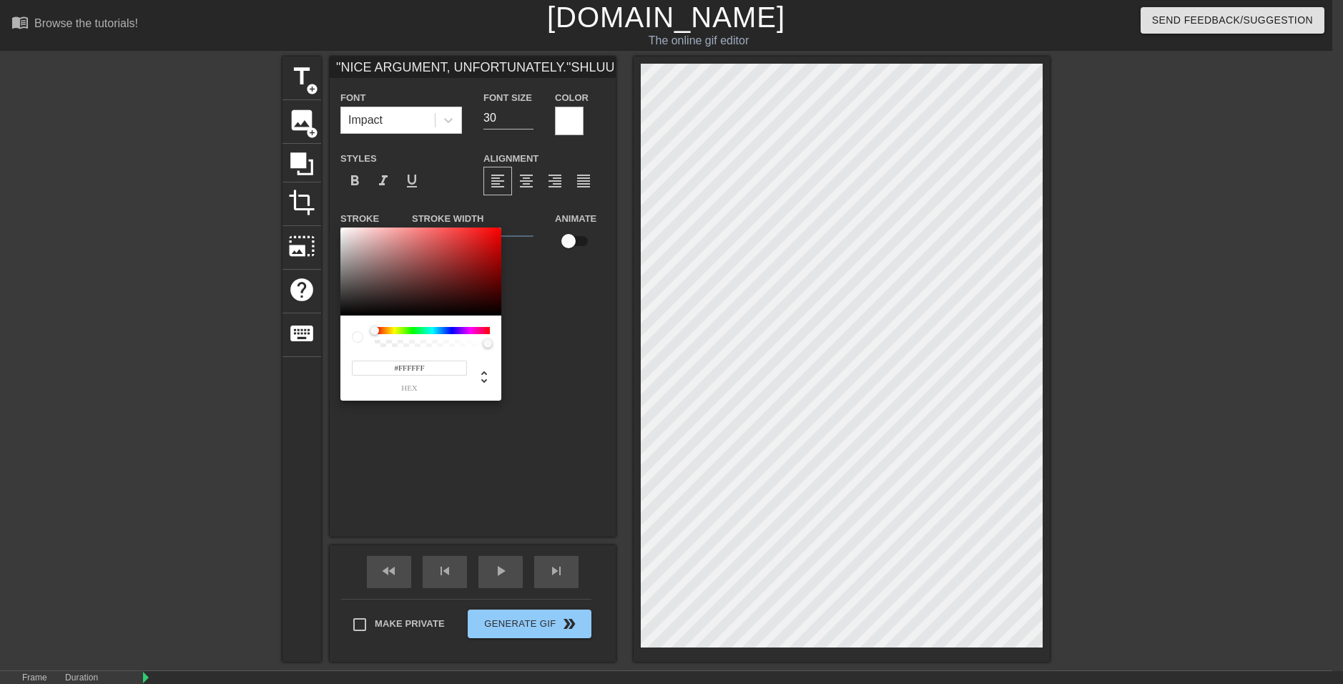
type input ""NICE ARGUMENT, UNFORTUNATELY."SHLUURP SHLUURP SHWEEEUUURFSLHEEURP SWHUUUURF AA…"
type input "#491919"
type input ""NICE ARGUMENT, UNFORTUNATELY."SHLUURP SHLUURP SHWEEEUUURFSLHEEURP SWHUUUURF AA…"
type input "#4D1818"
type input ""NICE ARGUMENT, UNFORTUNATELY."SHLUURP SHLUURP SHWEEEUUURFSLHEEURP SWHUUUURF AA…"
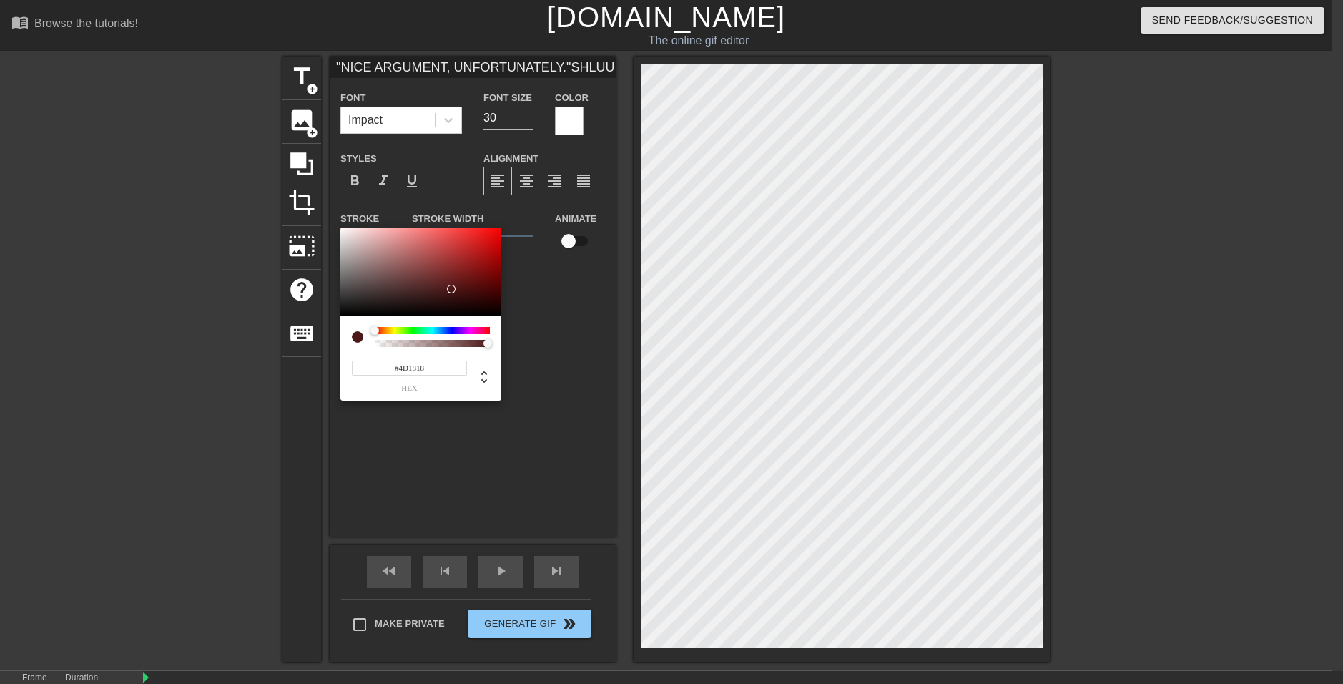
type input "#4B1414"
type input ""NICE ARGUMENT, UNFORTUNATELY."SHLUURP SHLUURP SHWEEEUUURFSLHEEURP SWHUUUURF AA…"
type input "#1F0404"
type input ""NICE ARGUMENT, UNFORTUNATELY."SHLUURP SHLUURP SHWEEEUUURFSLHEEURP SWHUUUURF AA…"
type input "#000000"
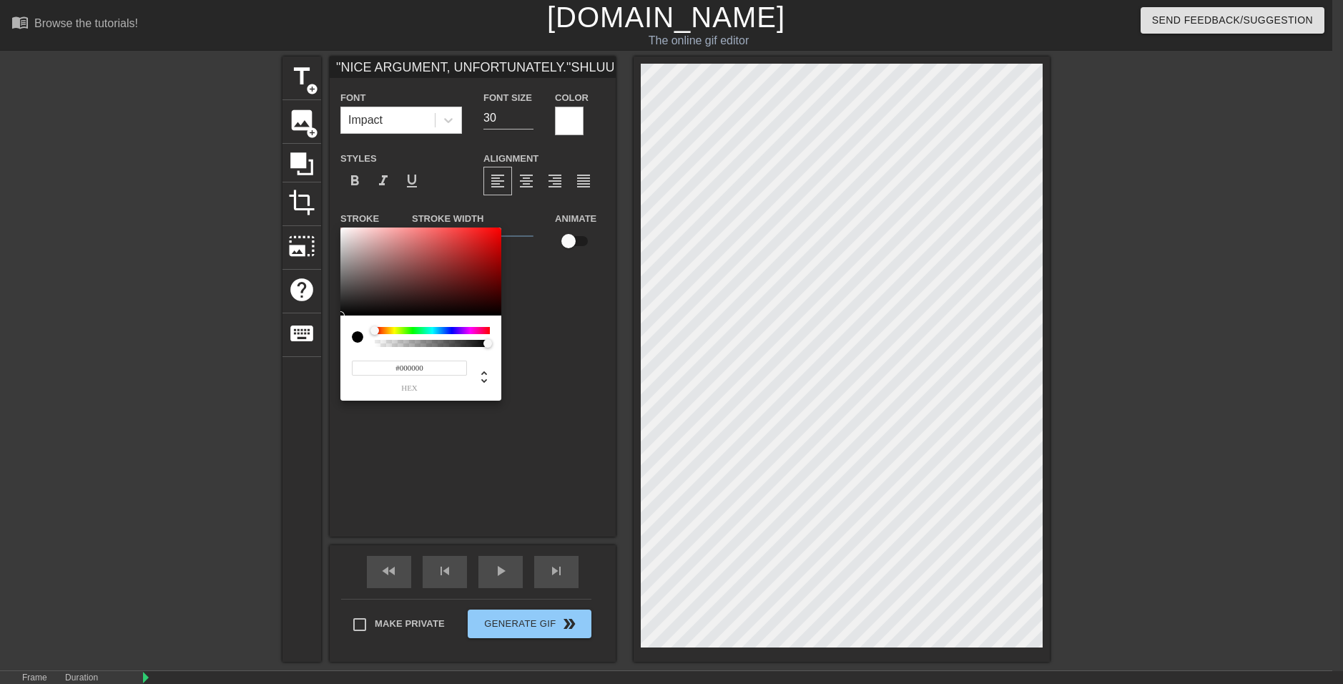
type input ""NICE ARGUMENT, UNFORTUNATELY."SHLUURP SHLUURP SHWEEEUUURFSLHEEURP SWHUUUURF AA…"
drag, startPoint x: 458, startPoint y: 290, endPoint x: 528, endPoint y: 335, distance: 83.9
click at [528, 335] on div "#000000 hex" at bounding box center [671, 342] width 1343 height 684
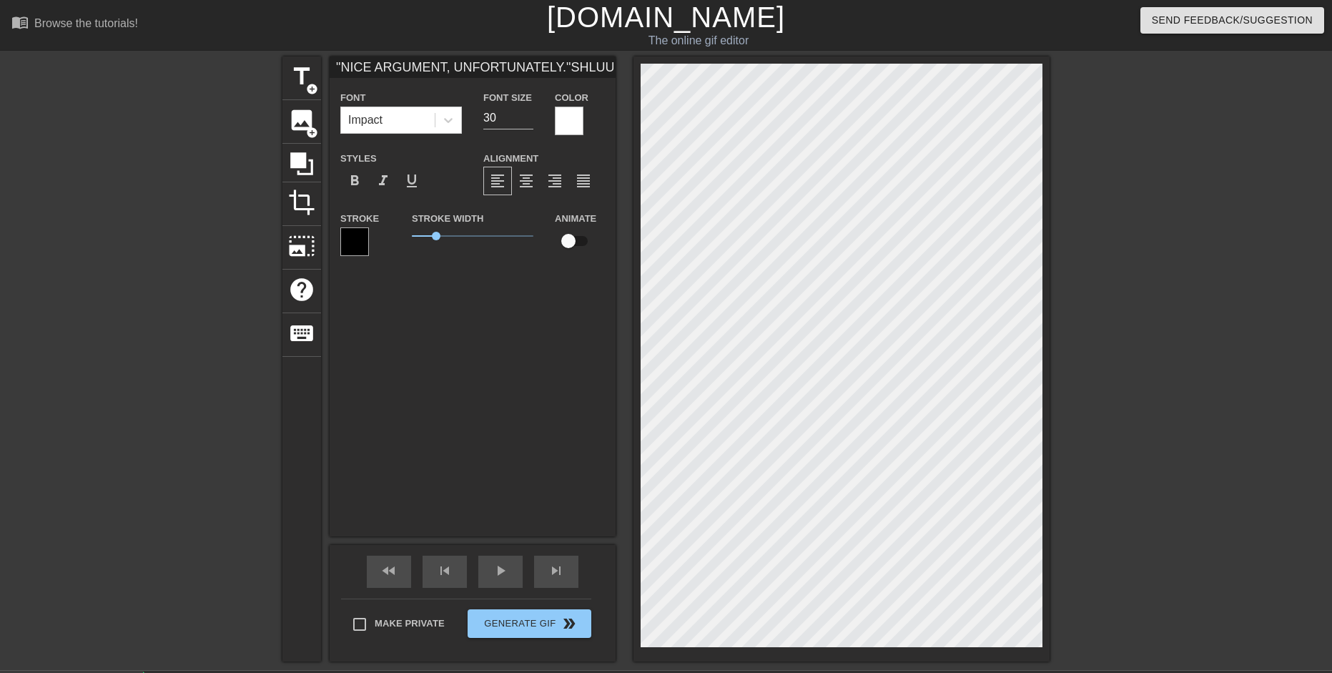
click at [482, 316] on div ""NICE ARGUMENT, UNFORTUNATELY."SHLUURP SHLUURP SHWEEEUUURFSLHEEURP SWHUUUURF AA…" at bounding box center [473, 296] width 286 height 480
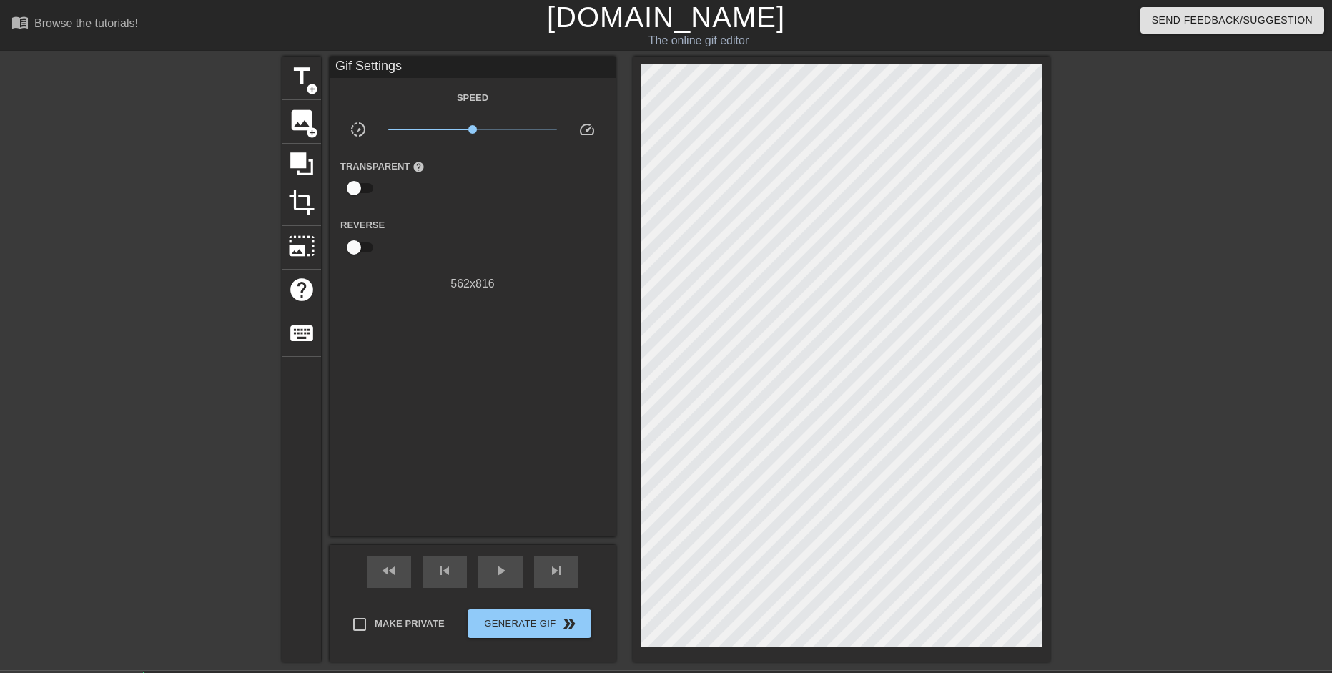
drag, startPoint x: 132, startPoint y: 356, endPoint x: 143, endPoint y: 352, distance: 11.3
click at [134, 355] on div at bounding box center [158, 270] width 214 height 429
click at [492, 572] on span "play_arrow" at bounding box center [500, 570] width 17 height 17
type input "30"
